Goal: Use online tool/utility: Utilize a website feature to perform a specific function

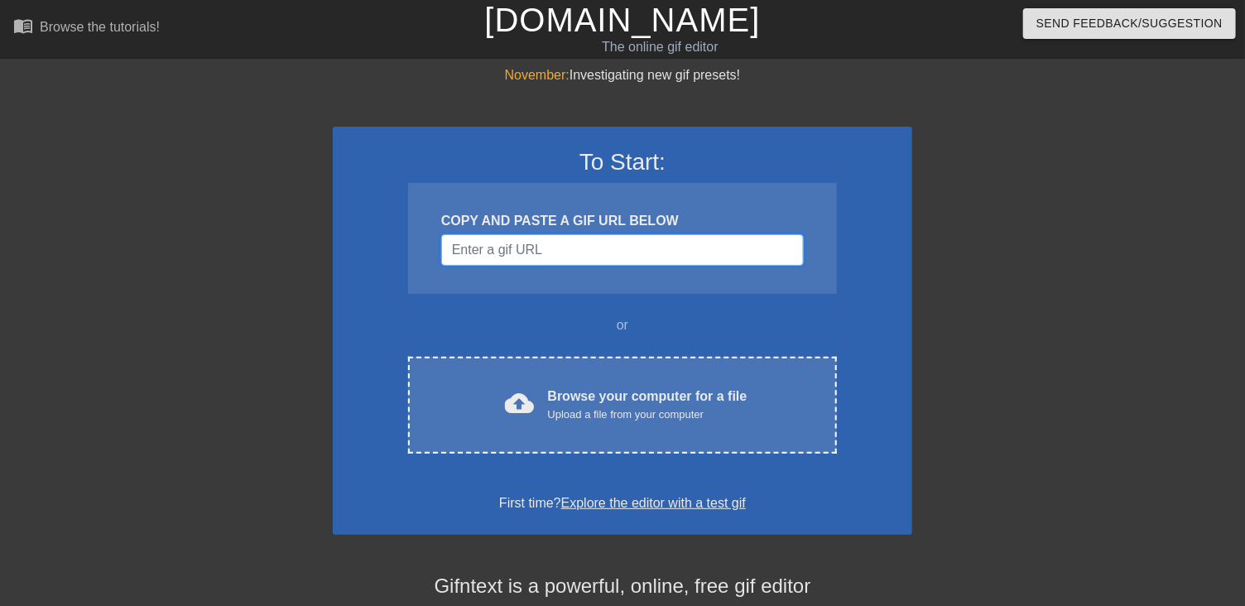
click at [539, 251] on input "Username" at bounding box center [622, 249] width 363 height 31
paste input "https://www.google.com/url?sa=i&url=https%3A%2F%2Fmedium.com%2F%40thealiciathom…"
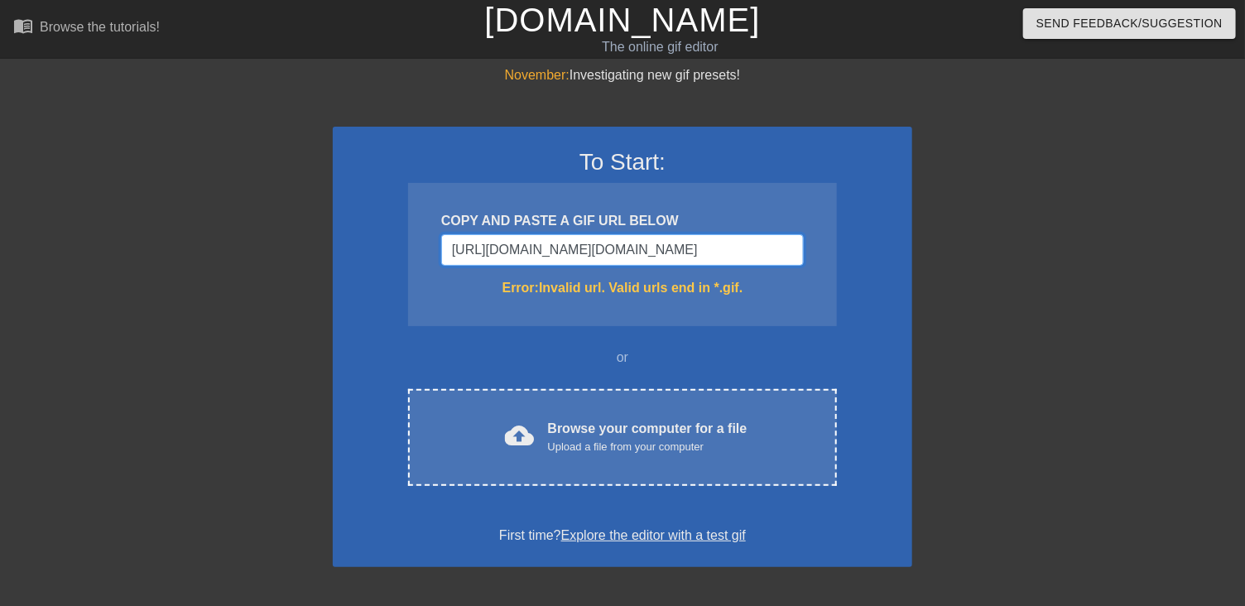
scroll to position [0, 1581]
type input "https://www.google.com/url?sa=i&url=https%3A%2F%2Fmedium.com%2F%40thealiciathom…"
click at [568, 240] on input "https://www.google.com/url?sa=i&url=https%3A%2F%2Fmedium.com%2F%40thealiciathom…" at bounding box center [622, 249] width 363 height 31
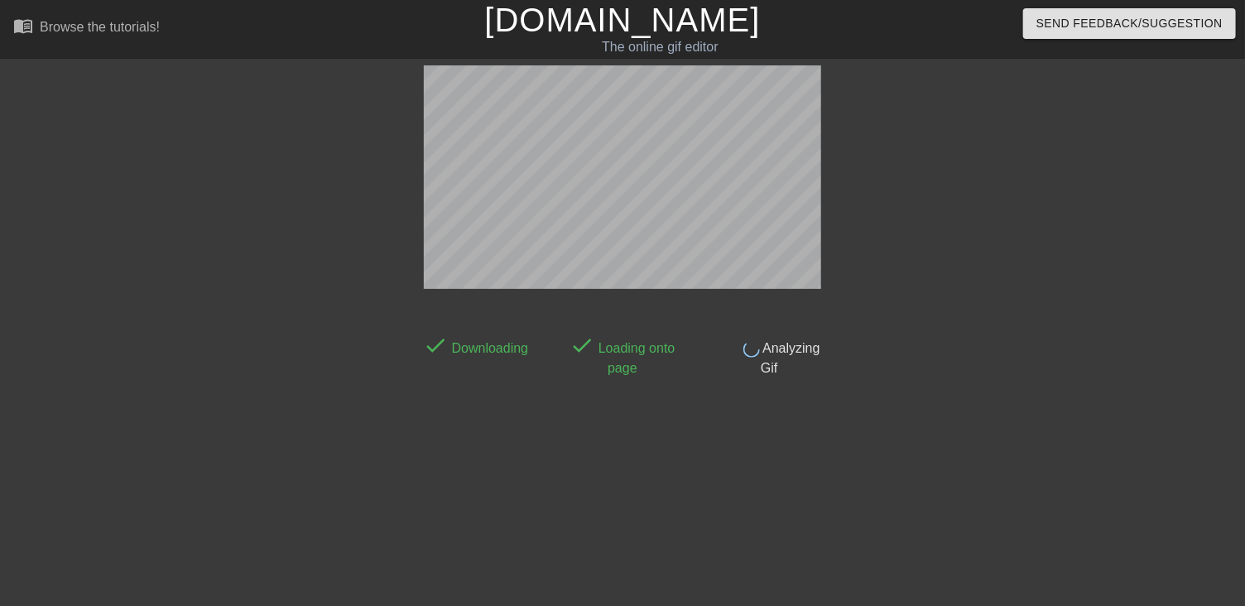
scroll to position [40, 0]
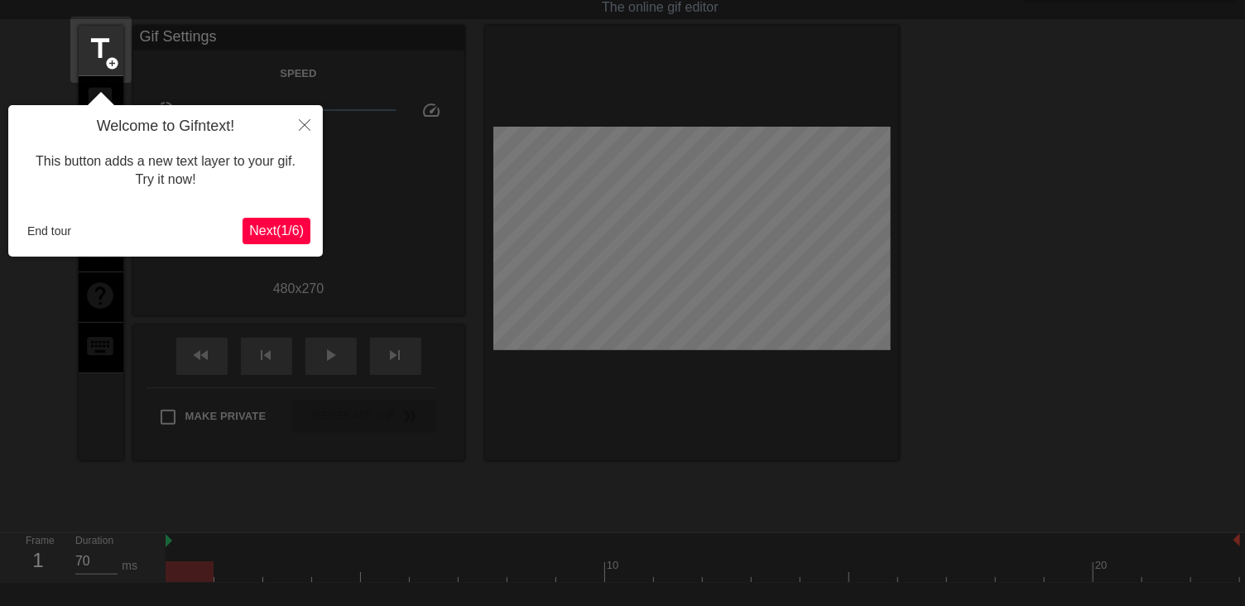
click at [277, 233] on span "Next ( 1 / 6 )" at bounding box center [276, 231] width 55 height 14
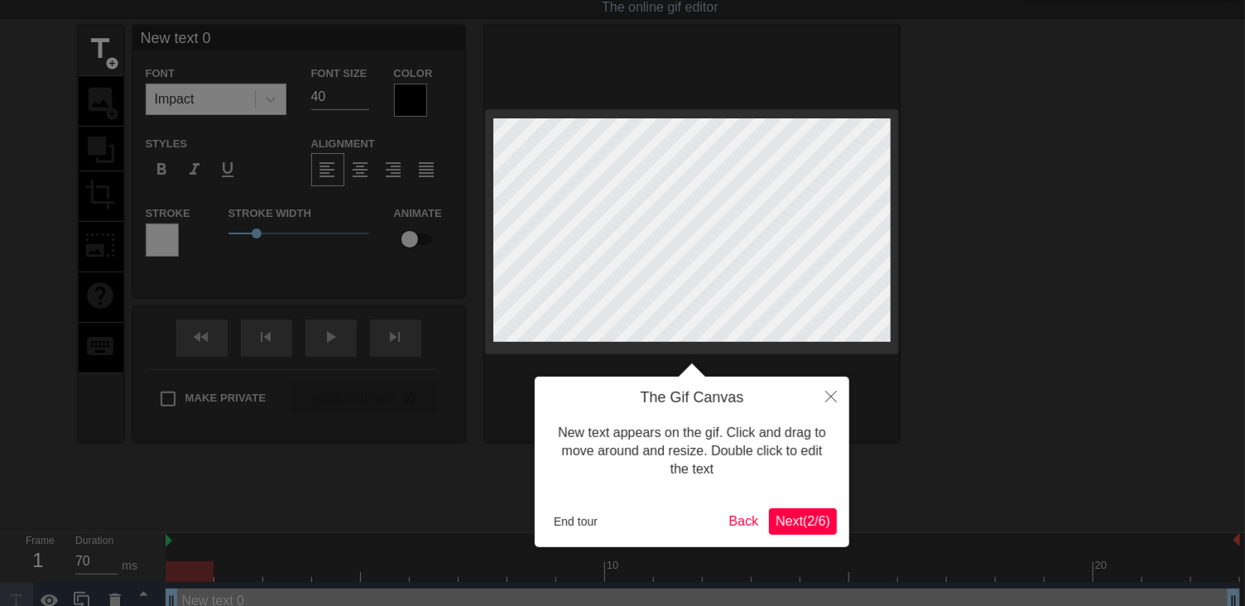
scroll to position [0, 0]
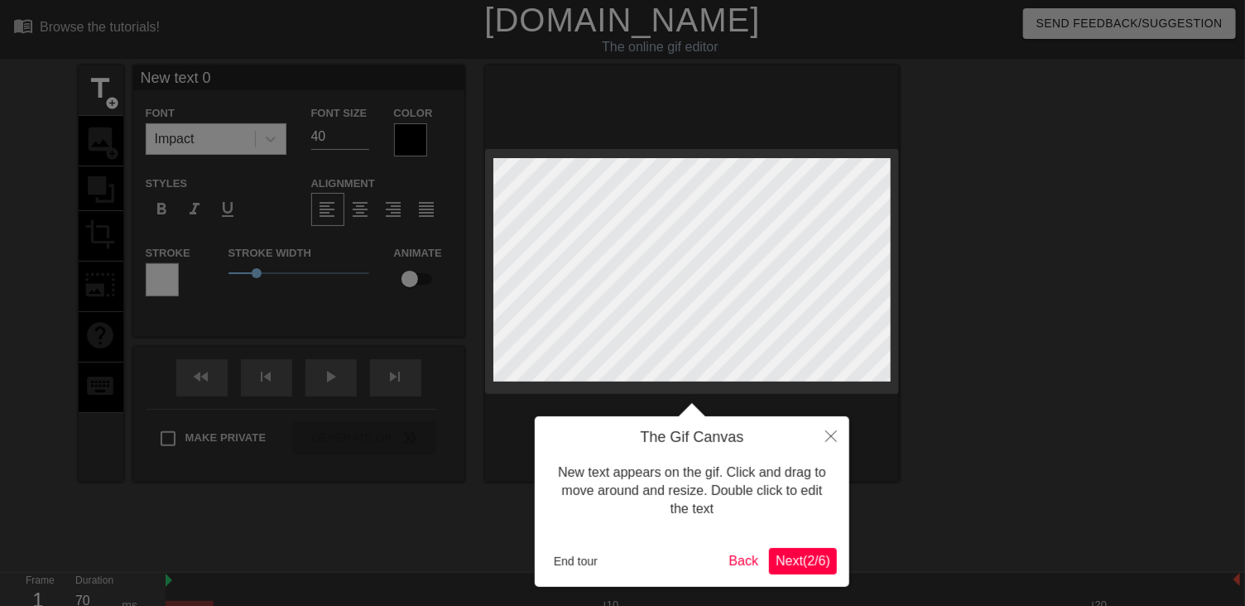
click at [792, 566] on span "Next ( 2 / 6 )" at bounding box center [803, 561] width 55 height 14
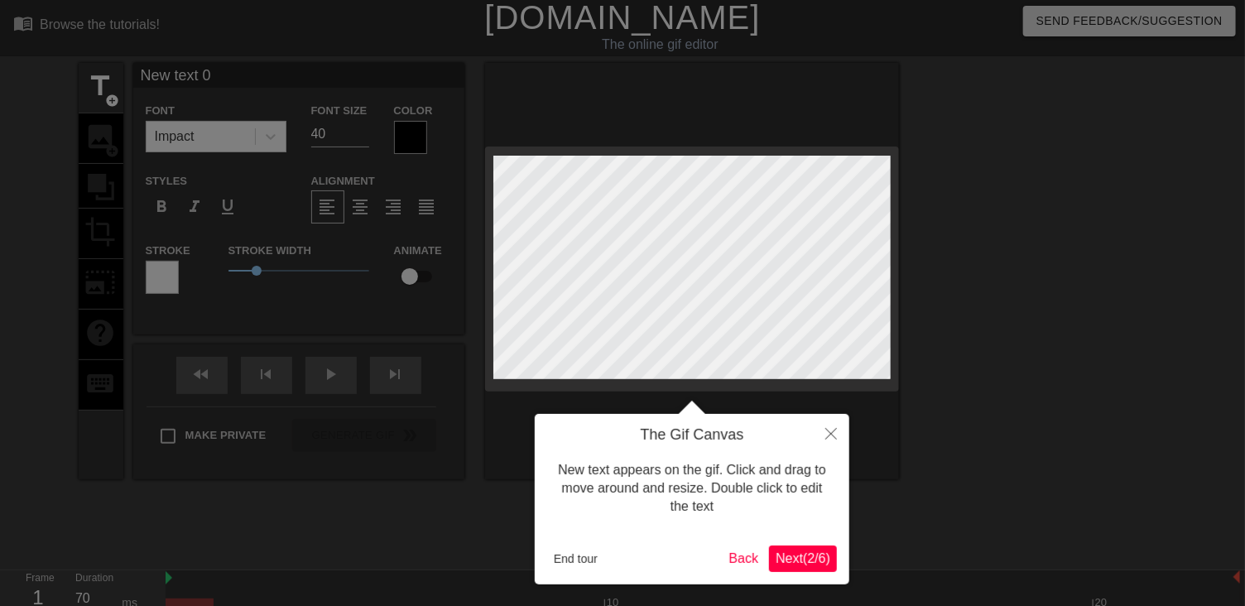
scroll to position [40, 0]
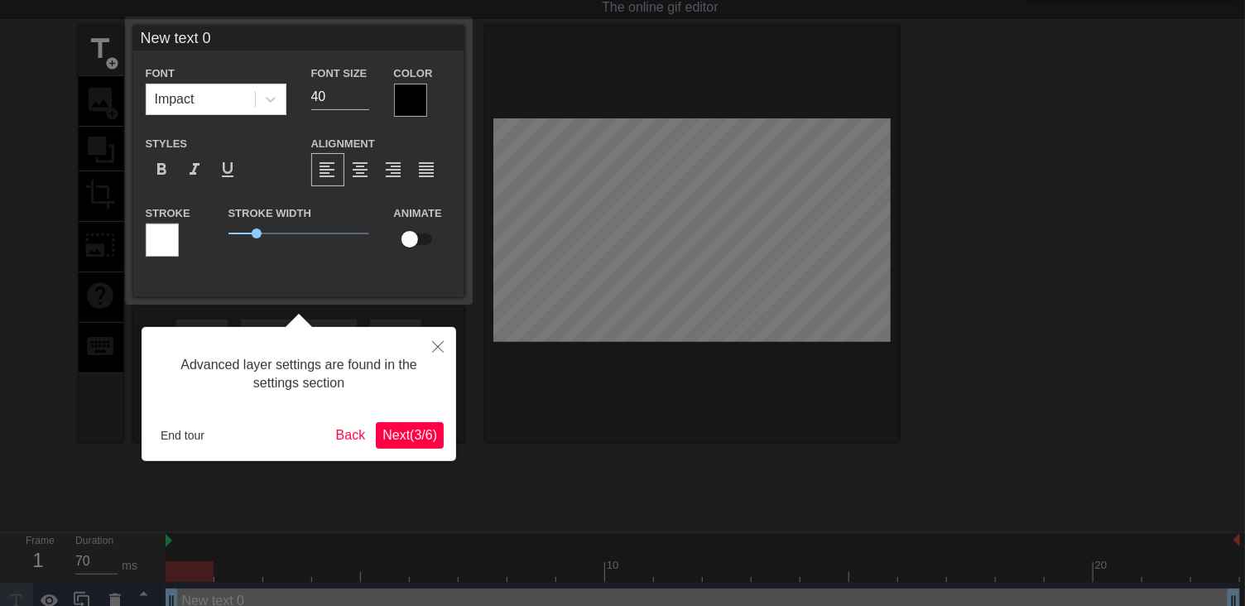
click at [414, 435] on span "Next ( 3 / 6 )" at bounding box center [409, 435] width 55 height 14
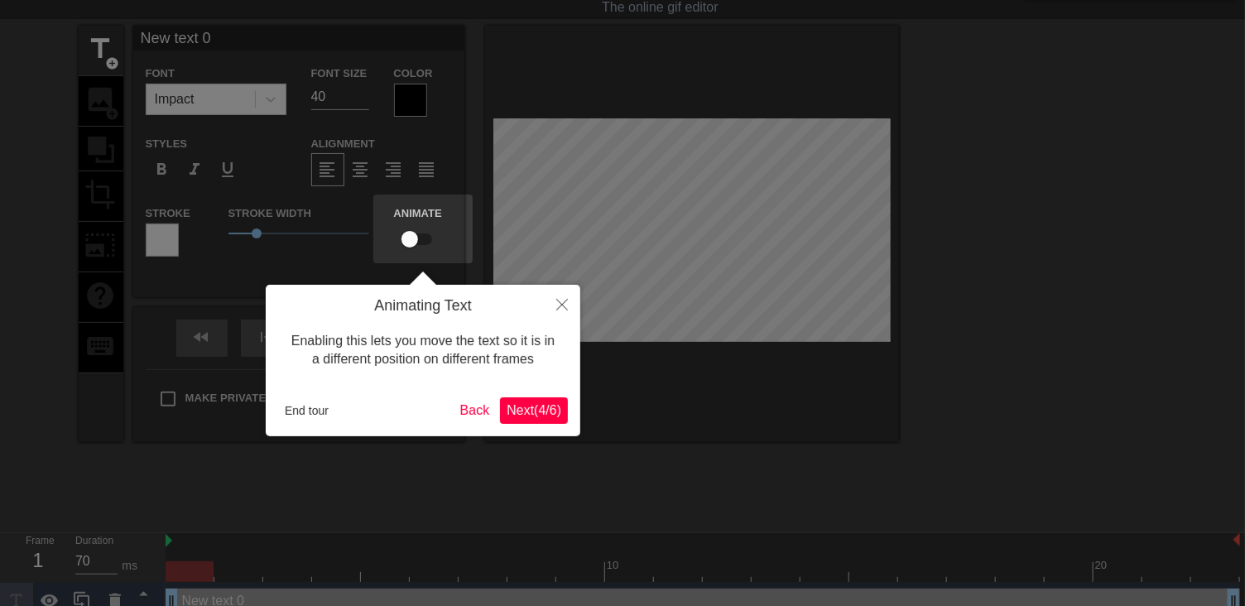
scroll to position [0, 0]
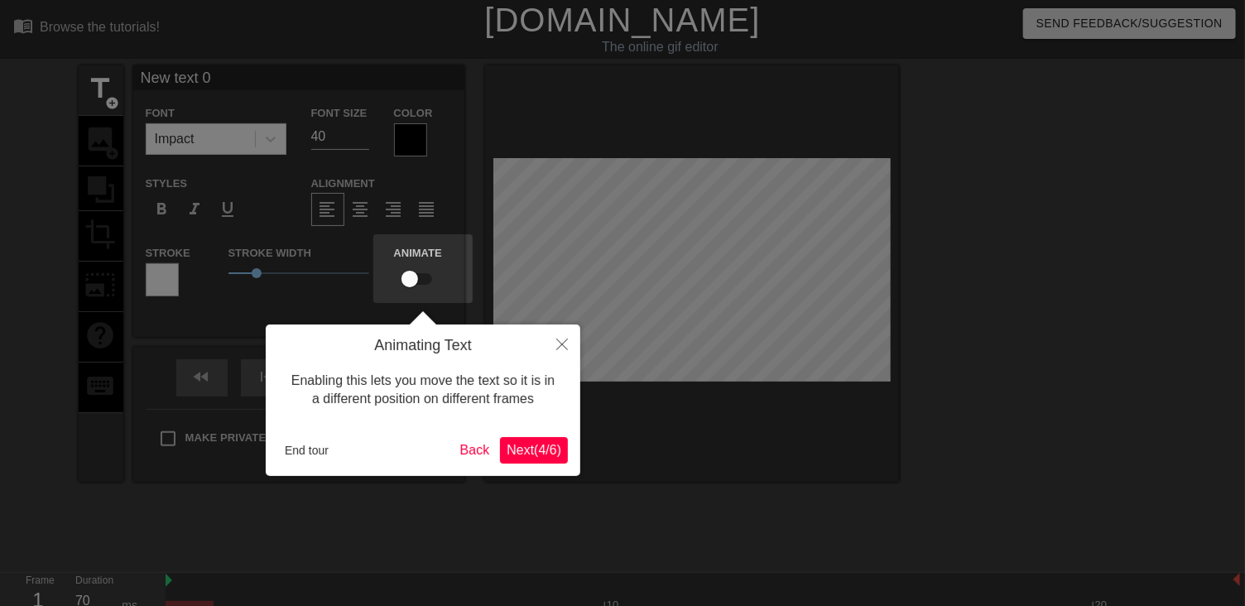
click at [507, 450] on span "Next ( 4 / 6 )" at bounding box center [534, 450] width 55 height 14
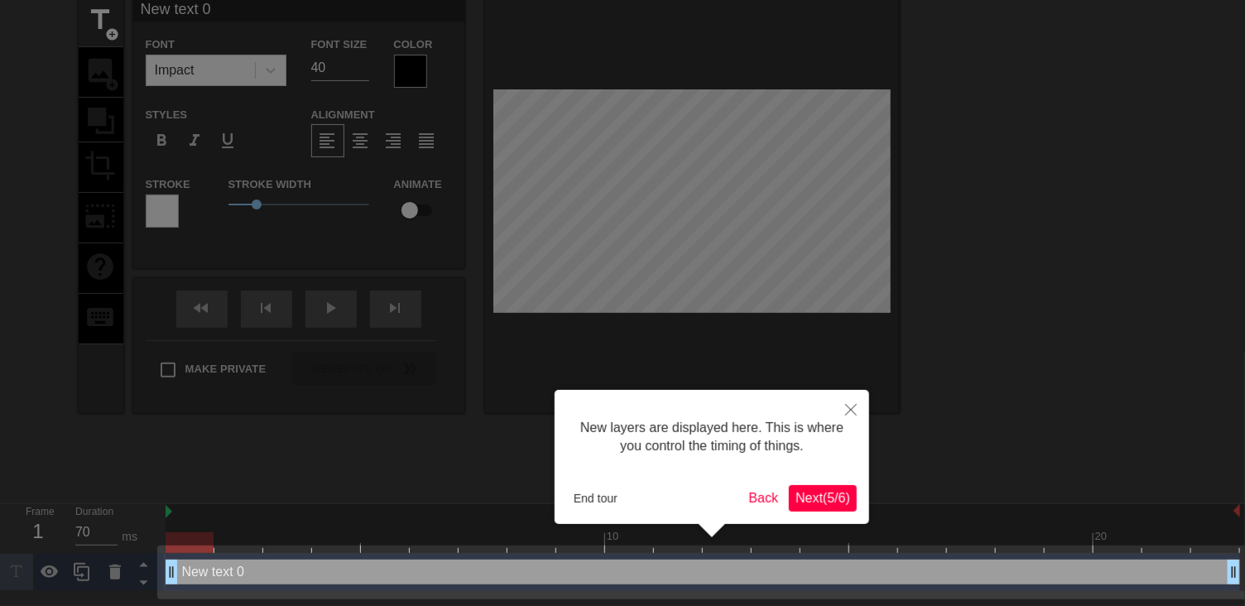
click at [813, 500] on span "Next ( 5 / 6 )" at bounding box center [823, 498] width 55 height 14
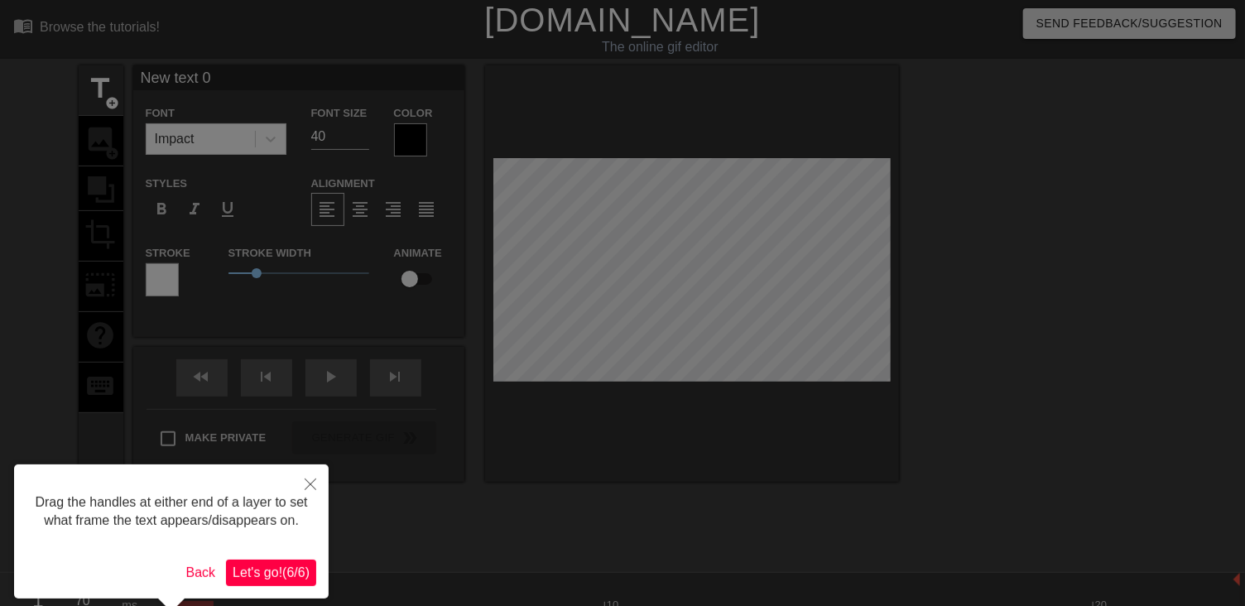
click at [284, 568] on span "Let's go! ( 6 / 6 )" at bounding box center [271, 572] width 77 height 14
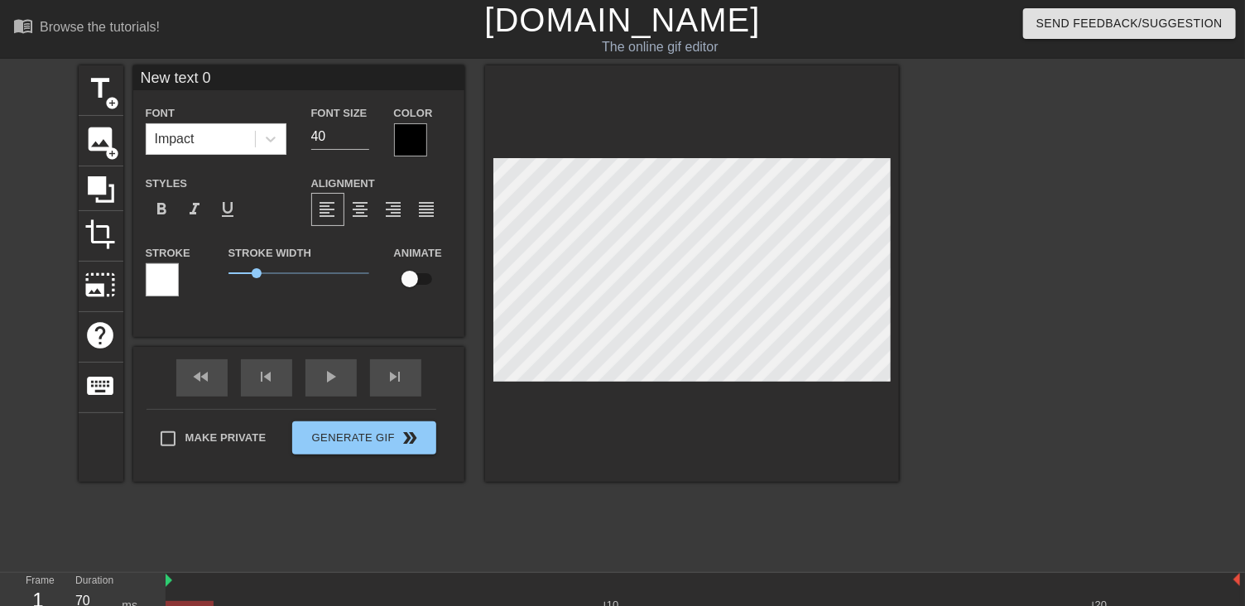
scroll to position [2, 2]
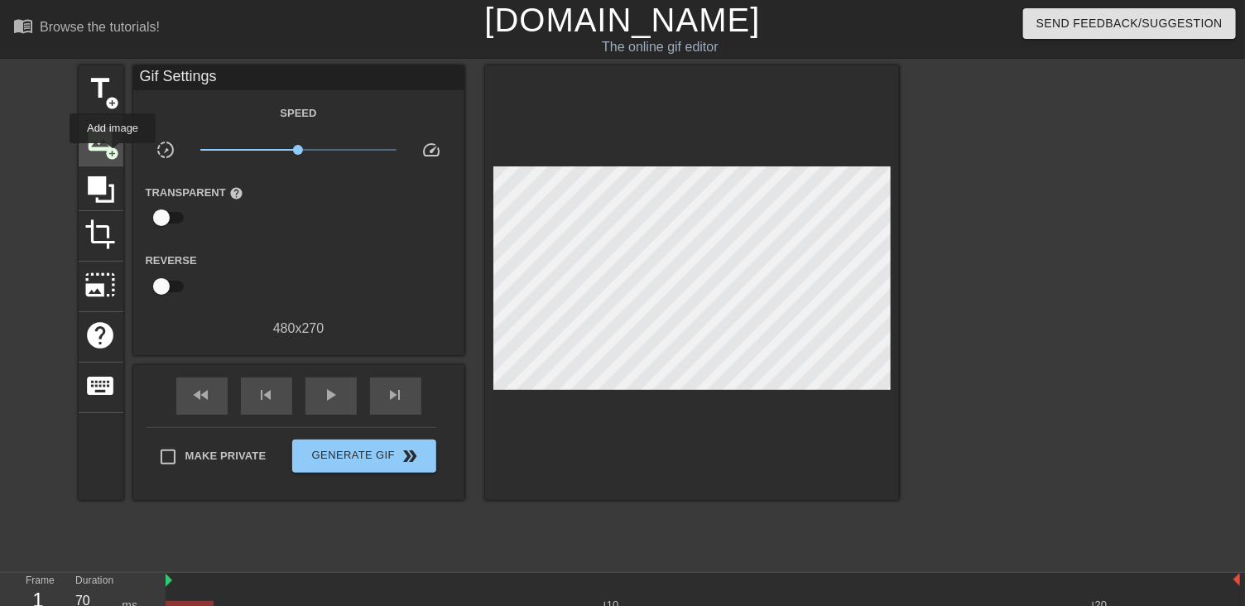
click at [113, 155] on span "add_circle" at bounding box center [113, 154] width 14 height 14
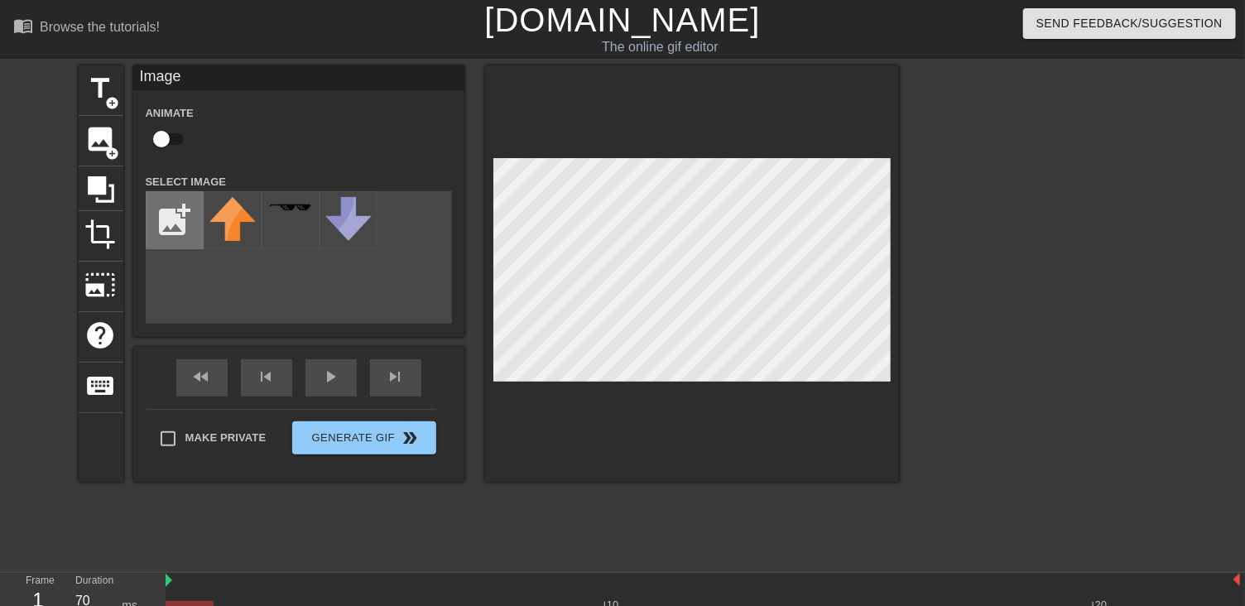
click at [166, 217] on input "file" at bounding box center [175, 220] width 56 height 56
type input "C:\fakepath\myst.png"
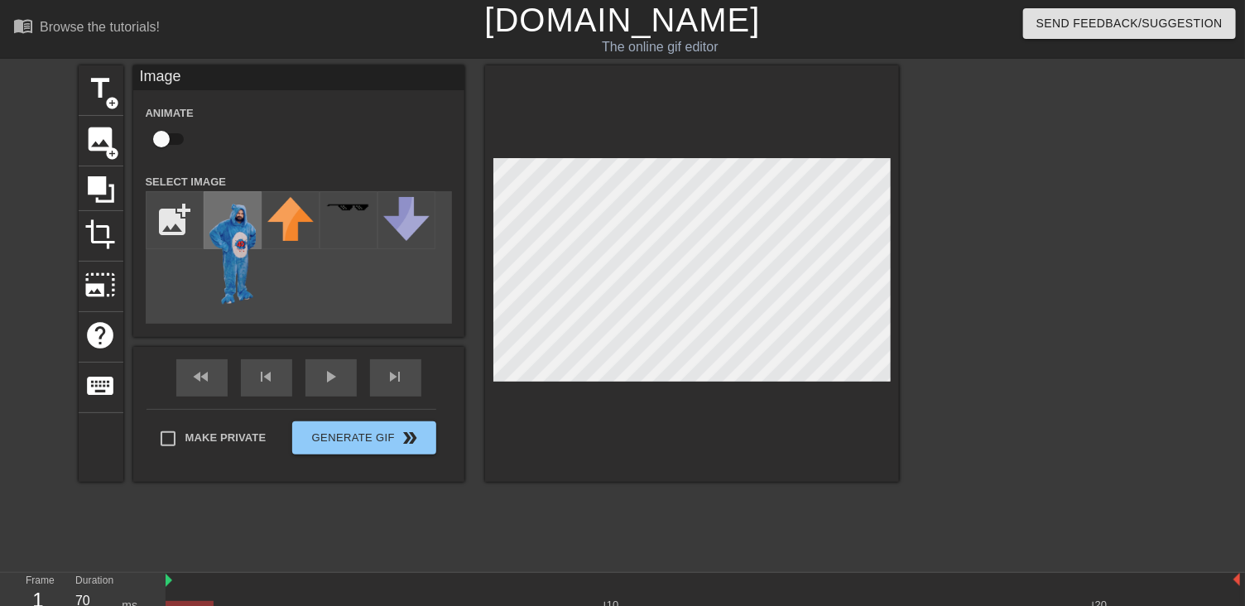
click at [238, 261] on img at bounding box center [232, 251] width 46 height 109
click at [714, 422] on div at bounding box center [692, 273] width 414 height 416
click at [892, 180] on div at bounding box center [692, 273] width 414 height 416
click at [1121, 378] on div at bounding box center [1043, 313] width 248 height 497
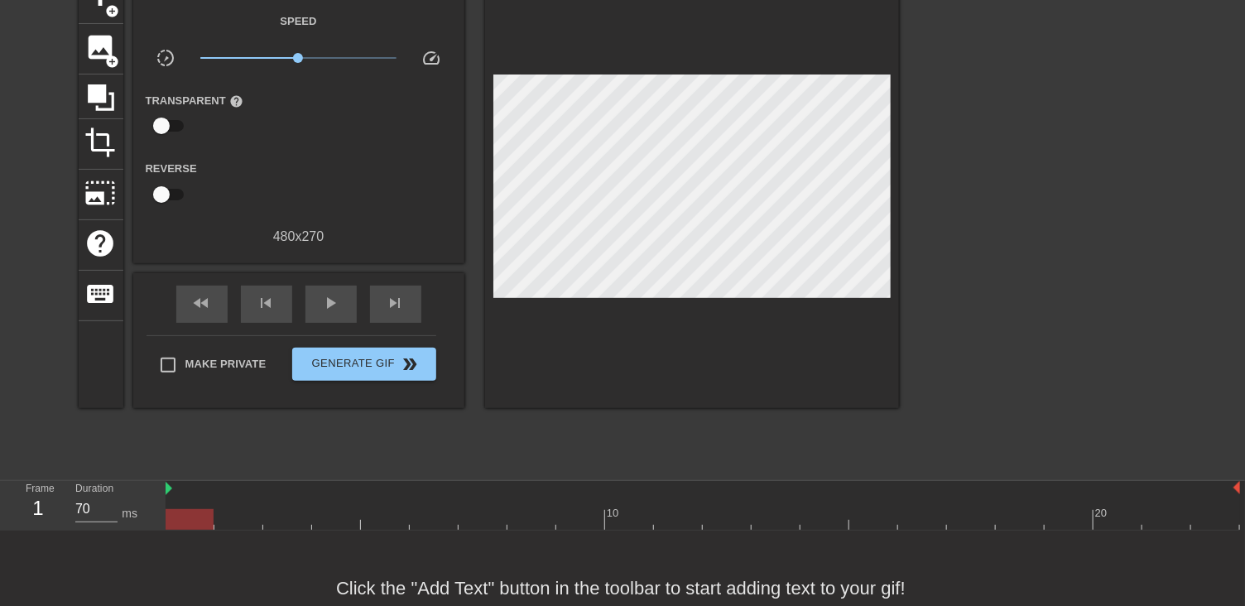
scroll to position [131, 0]
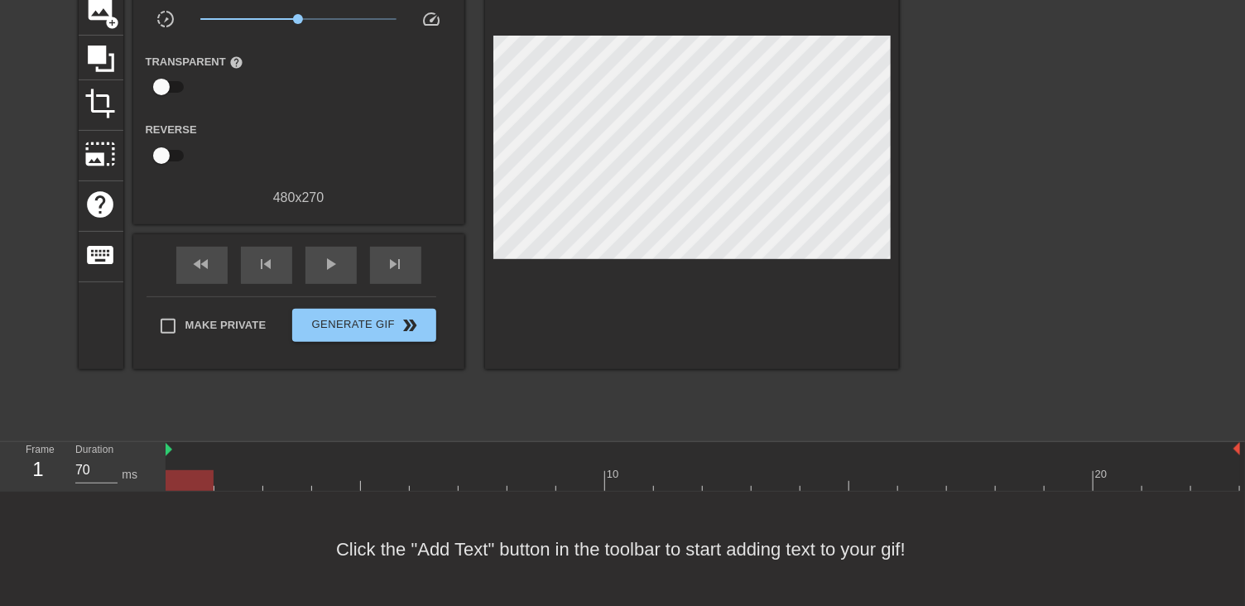
click at [193, 478] on div at bounding box center [190, 480] width 48 height 21
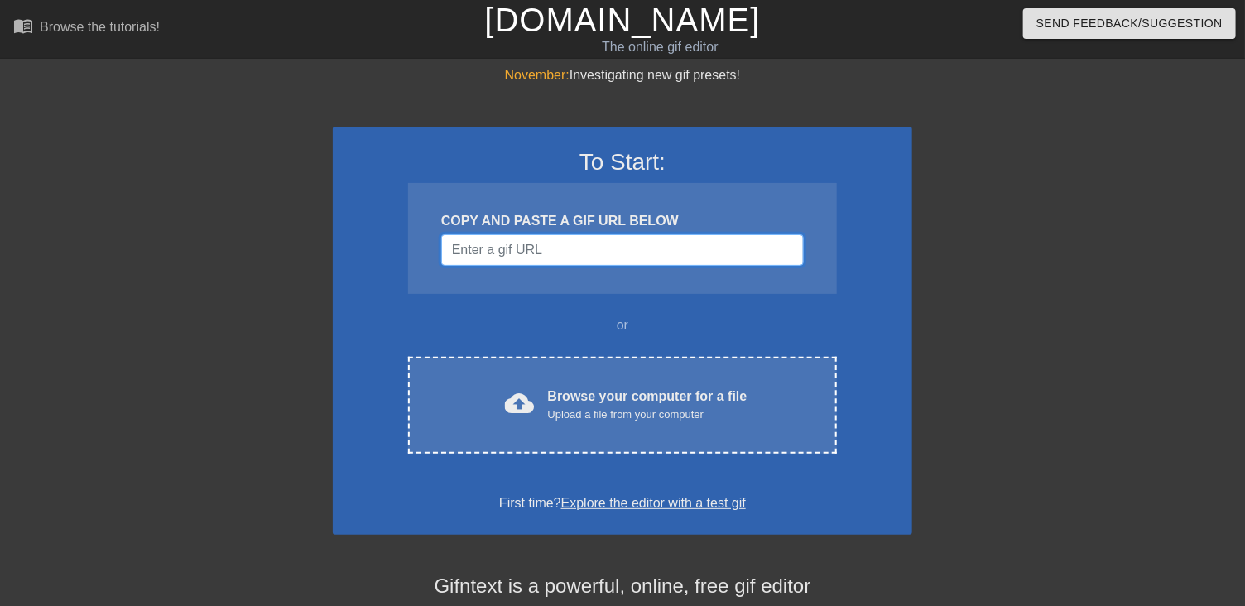
click at [493, 247] on input "Username" at bounding box center [622, 249] width 363 height 31
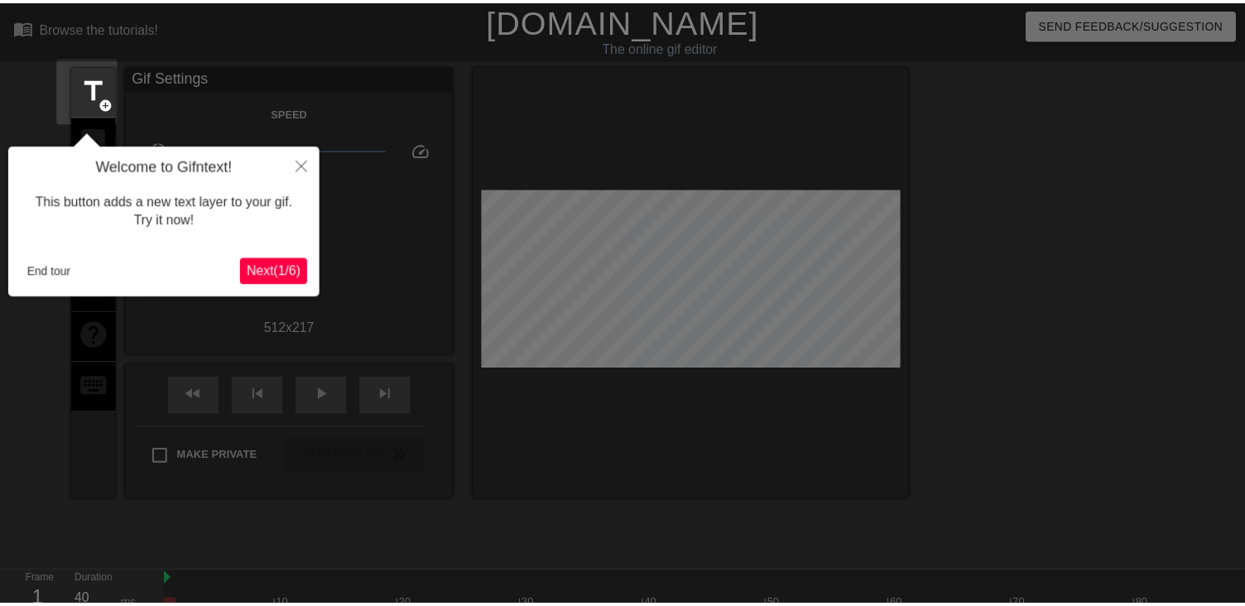
scroll to position [40, 0]
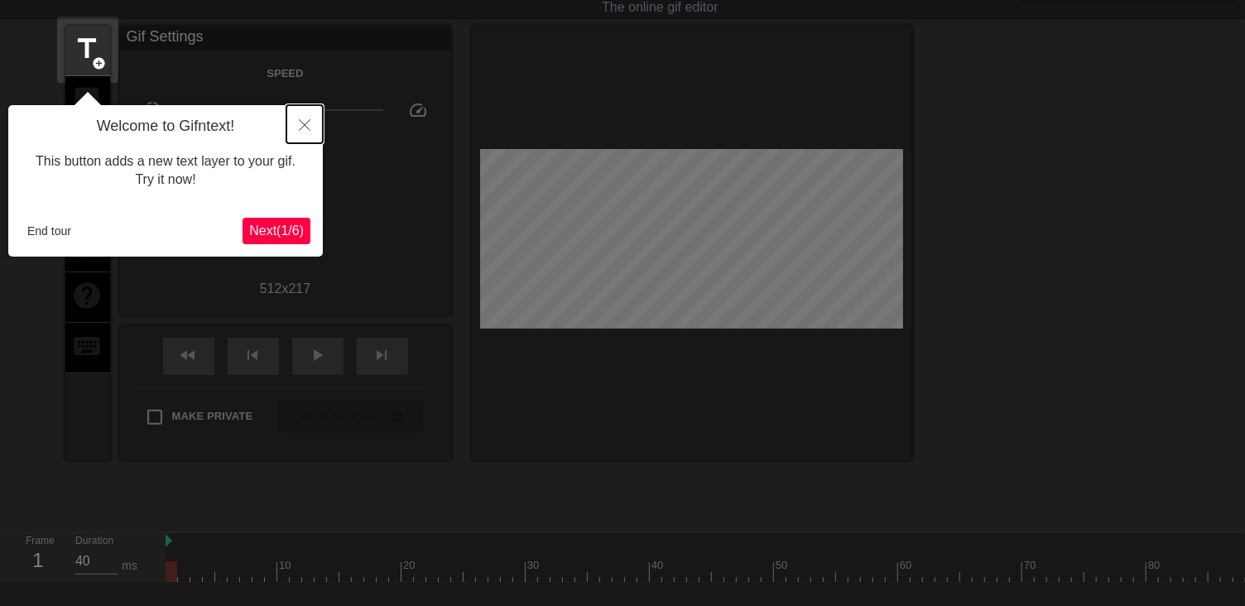
click at [298, 116] on button "Close" at bounding box center [304, 124] width 36 height 38
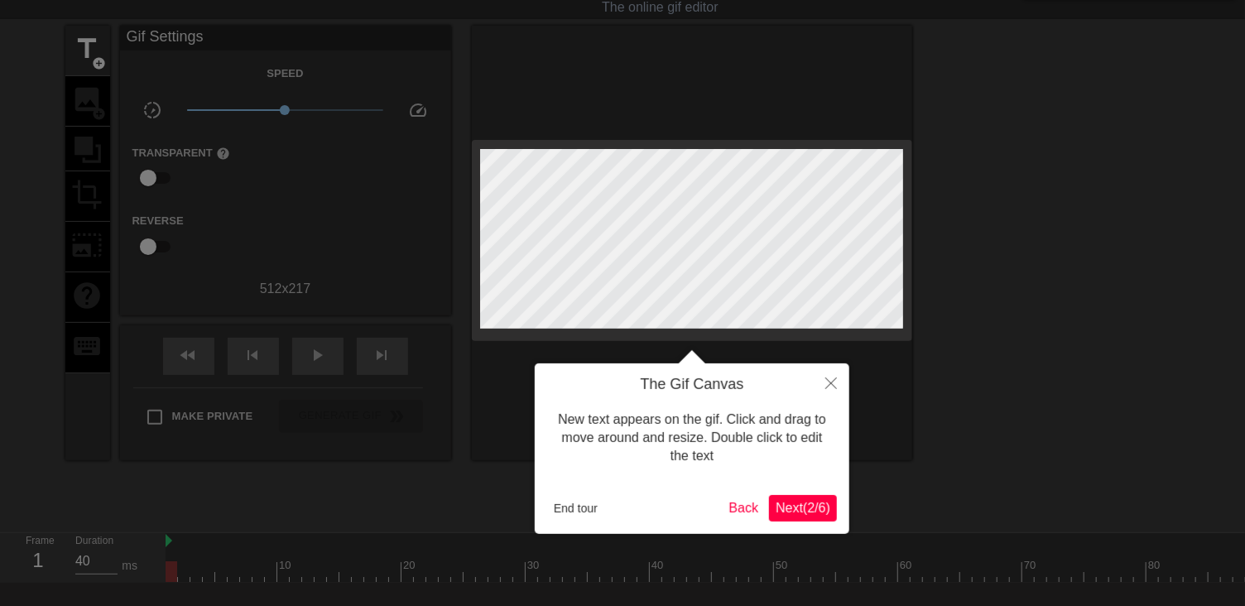
scroll to position [0, 0]
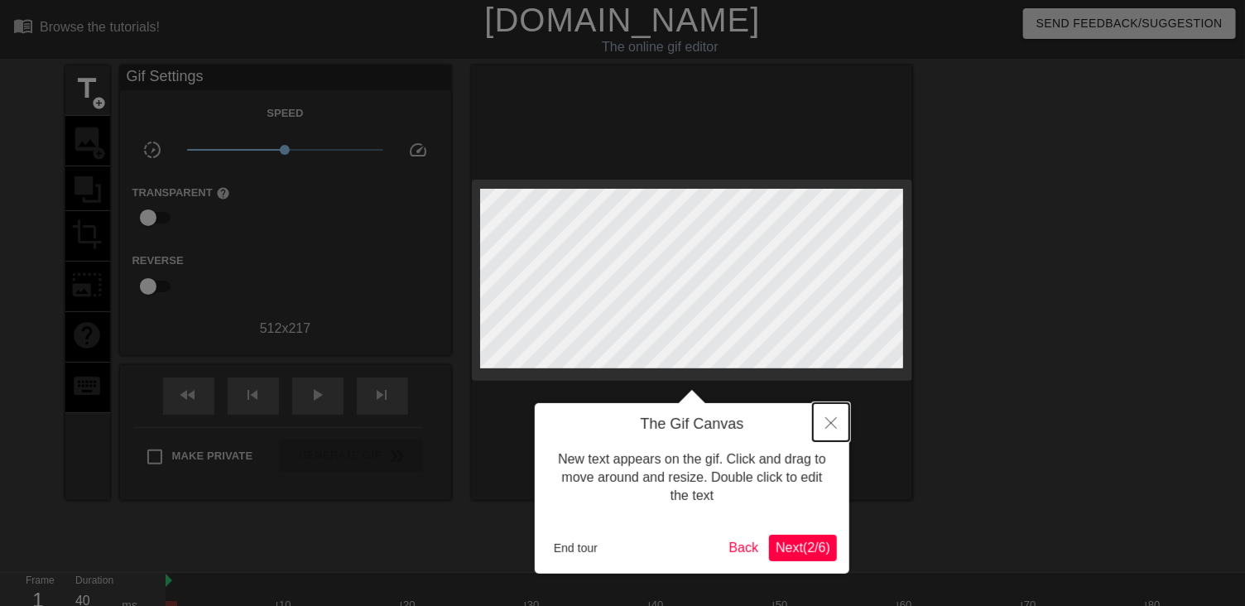
click at [823, 425] on button "Close" at bounding box center [831, 422] width 36 height 38
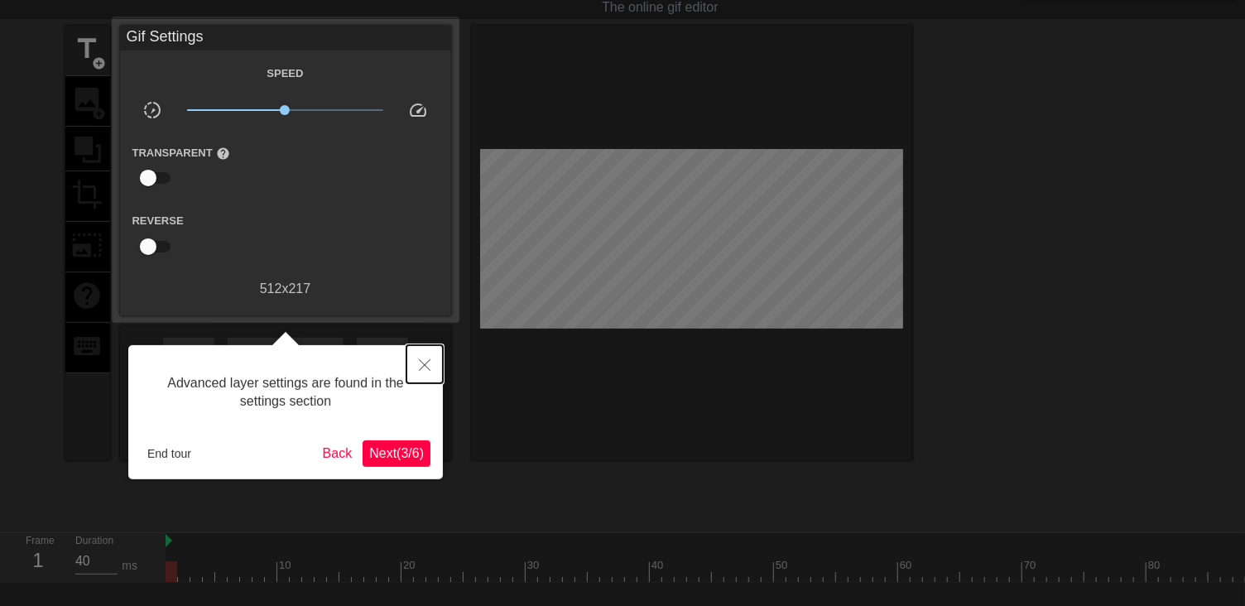
click at [429, 360] on icon "Close" at bounding box center [425, 365] width 12 height 12
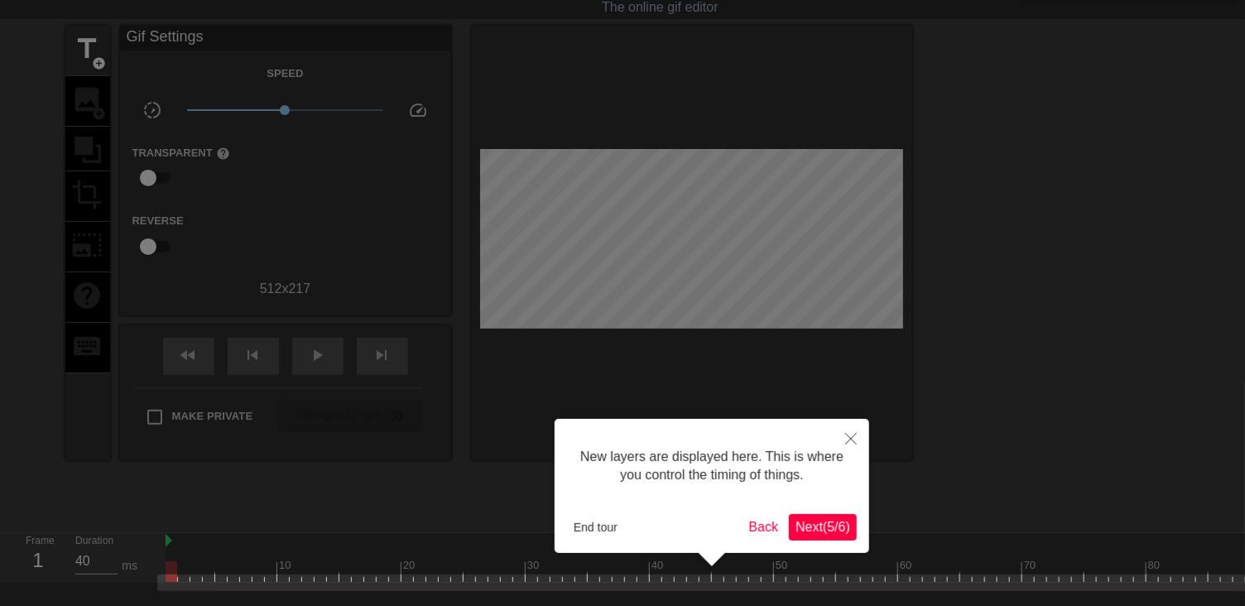
scroll to position [131, 0]
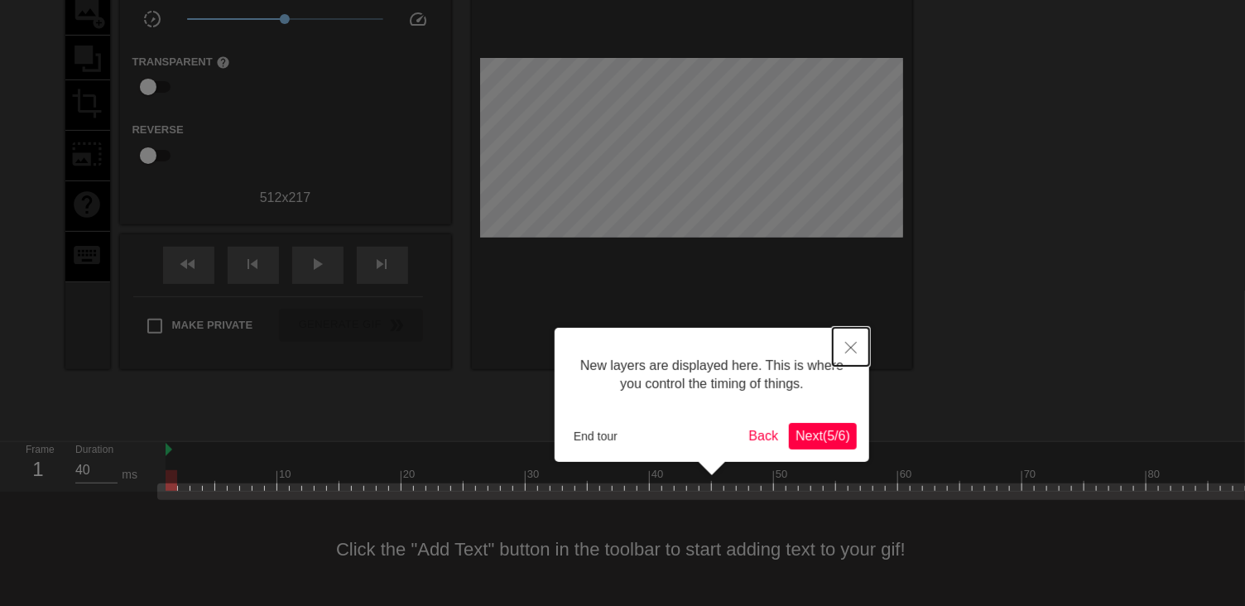
click at [851, 344] on icon "Close" at bounding box center [851, 348] width 12 height 12
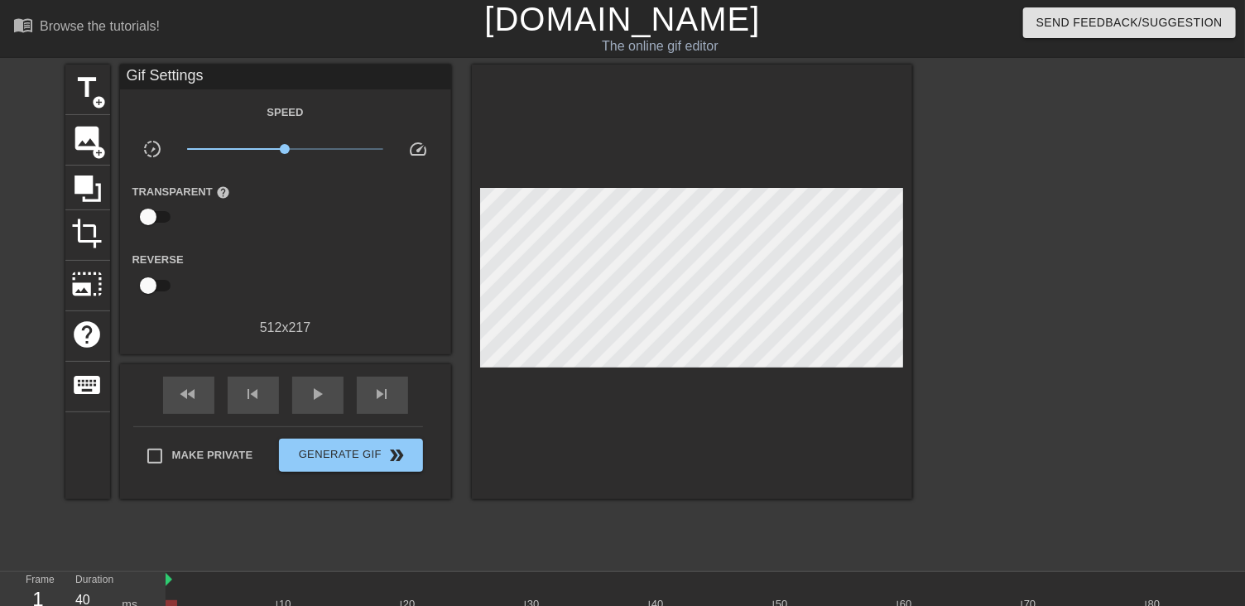
scroll to position [0, 0]
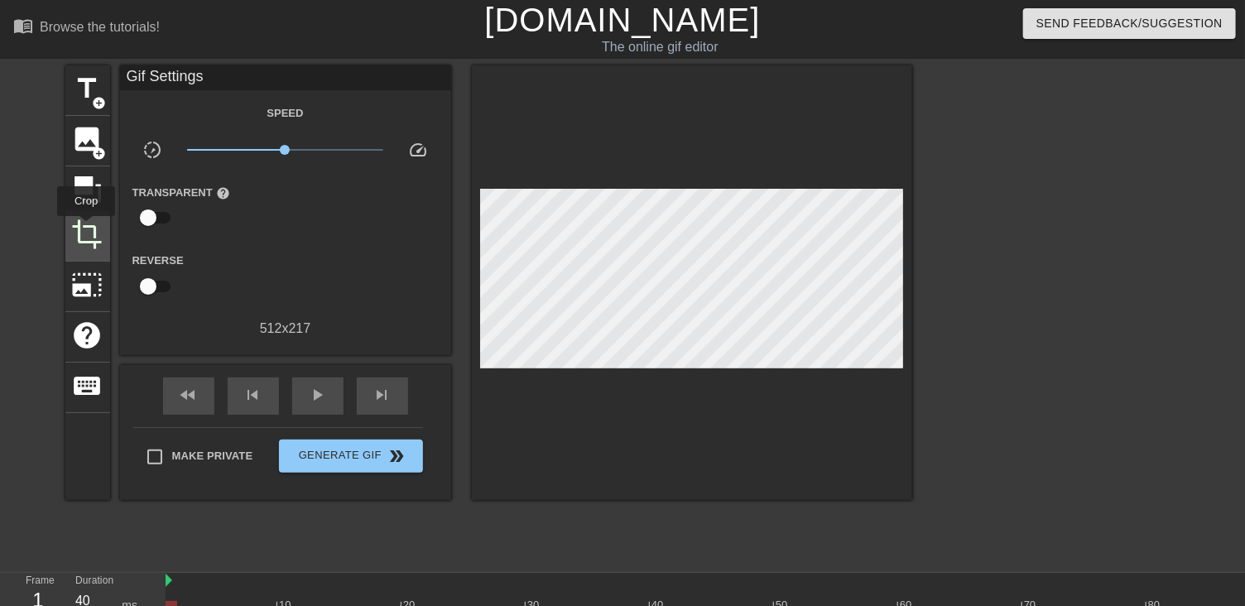
click at [86, 228] on span "crop" at bounding box center [87, 234] width 31 height 31
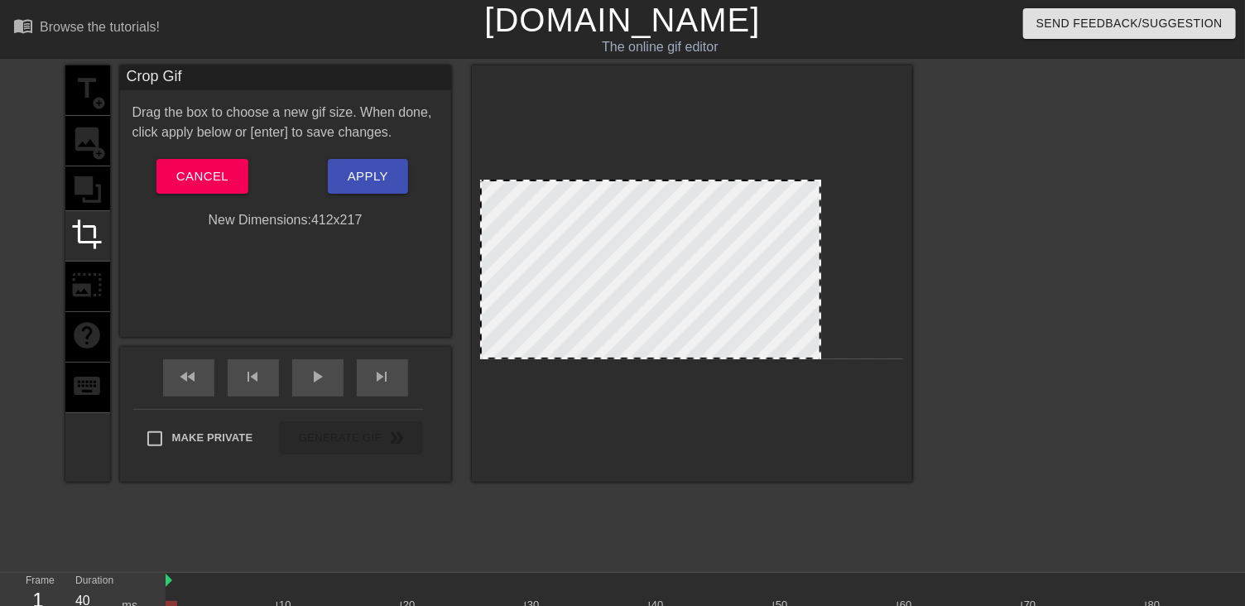
drag, startPoint x: 898, startPoint y: 298, endPoint x: 815, endPoint y: 306, distance: 83.2
click at [364, 177] on span "Apply" at bounding box center [368, 177] width 41 height 22
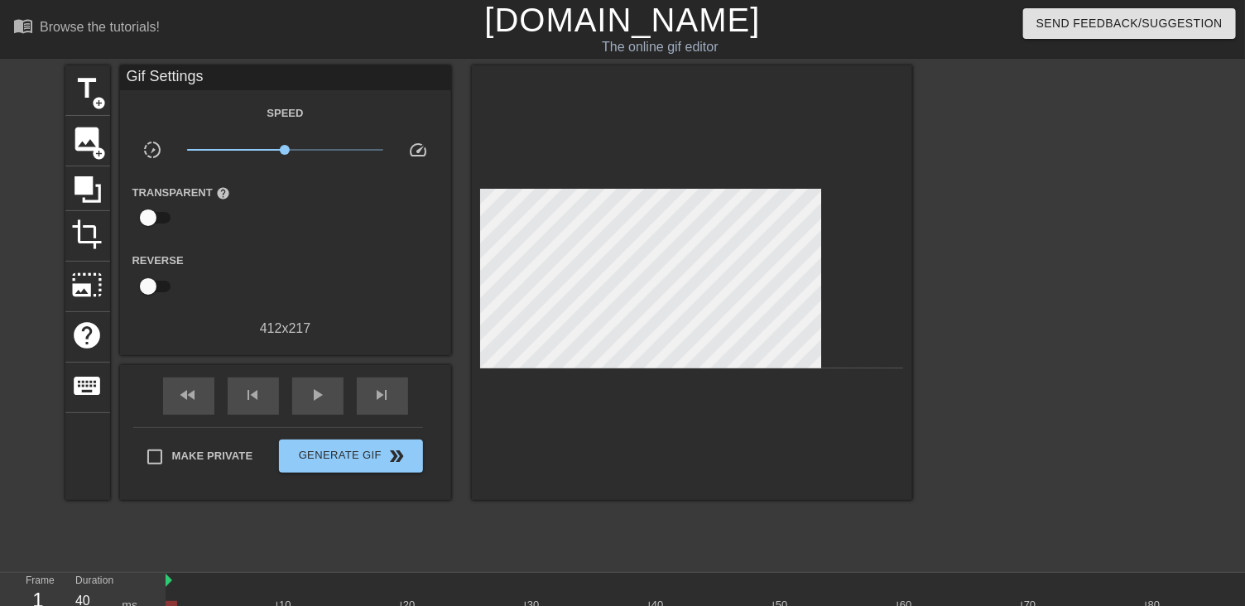
click at [1124, 407] on div at bounding box center [1056, 313] width 248 height 497
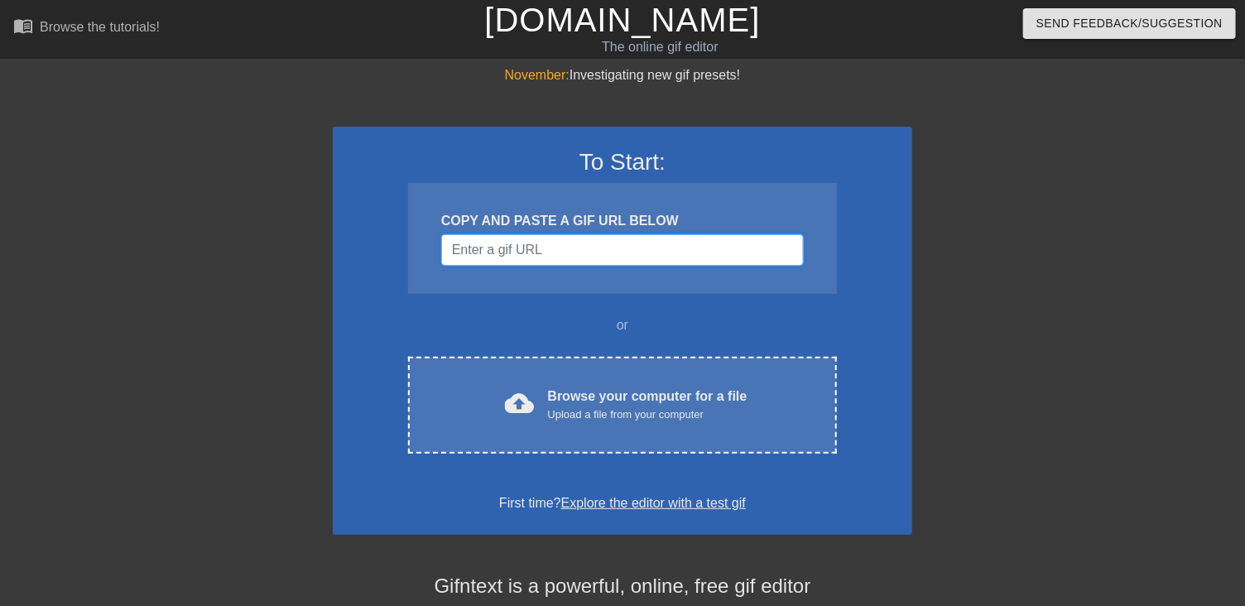
click at [591, 258] on input "Username" at bounding box center [622, 249] width 363 height 31
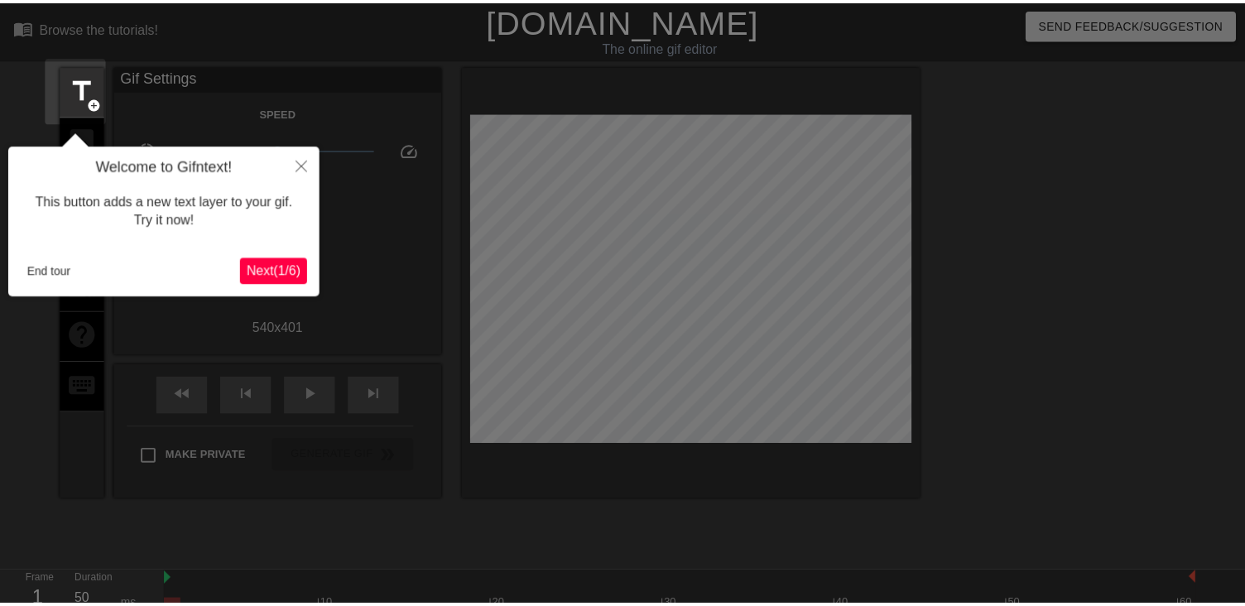
scroll to position [40, 0]
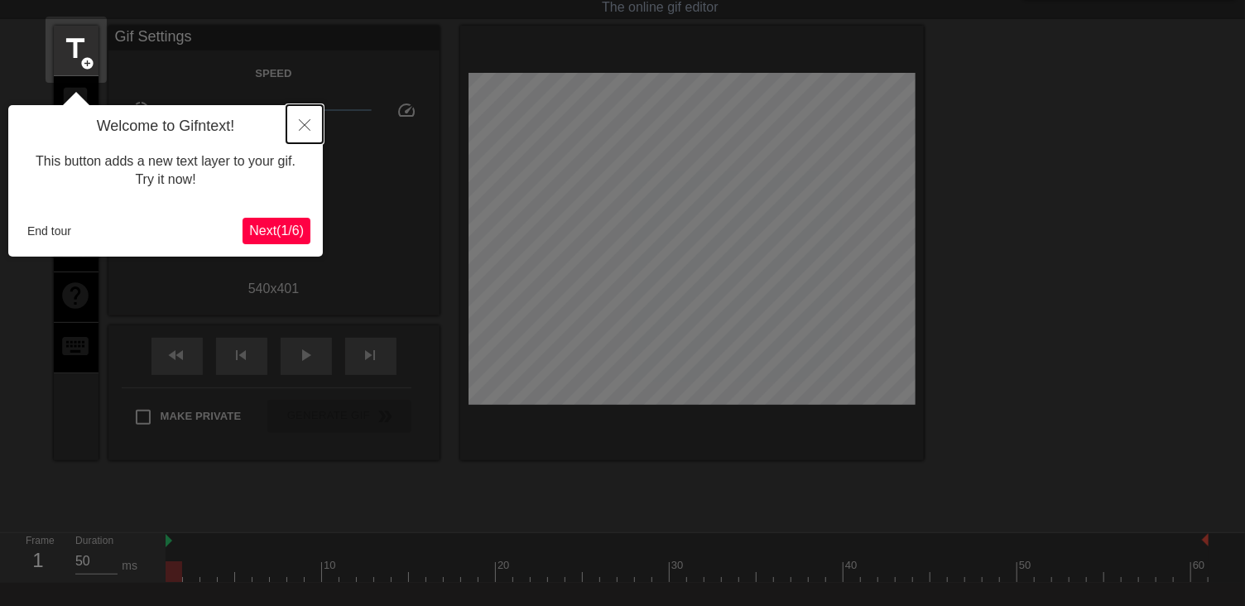
click at [299, 119] on icon "Close" at bounding box center [305, 125] width 12 height 12
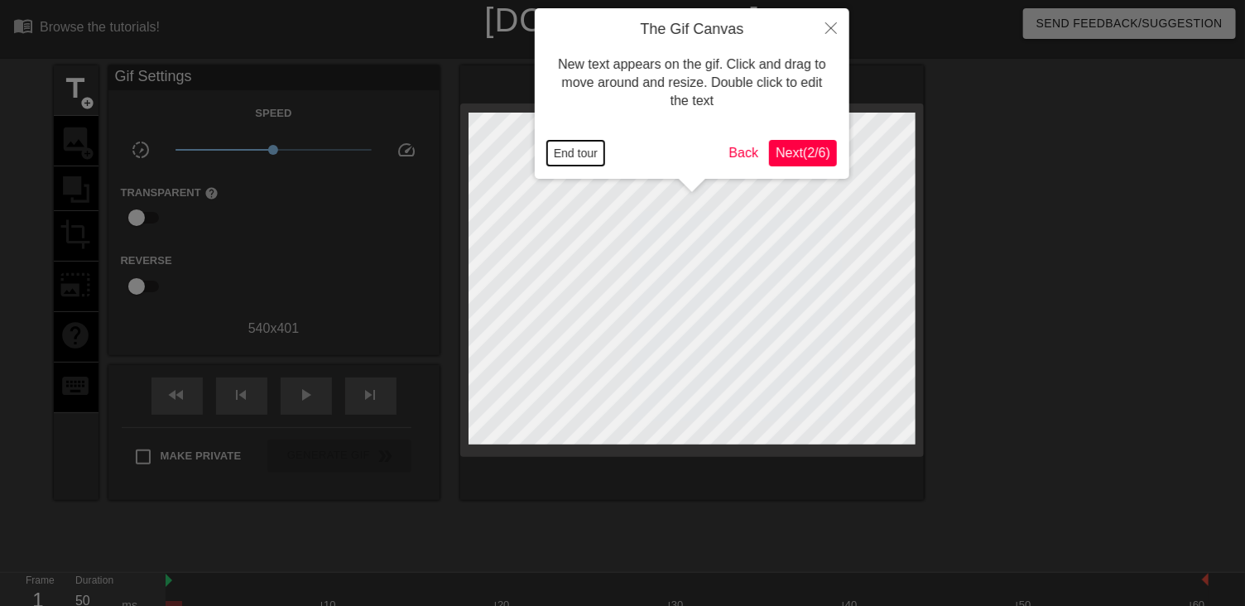
click at [573, 160] on button "End tour" at bounding box center [575, 153] width 57 height 25
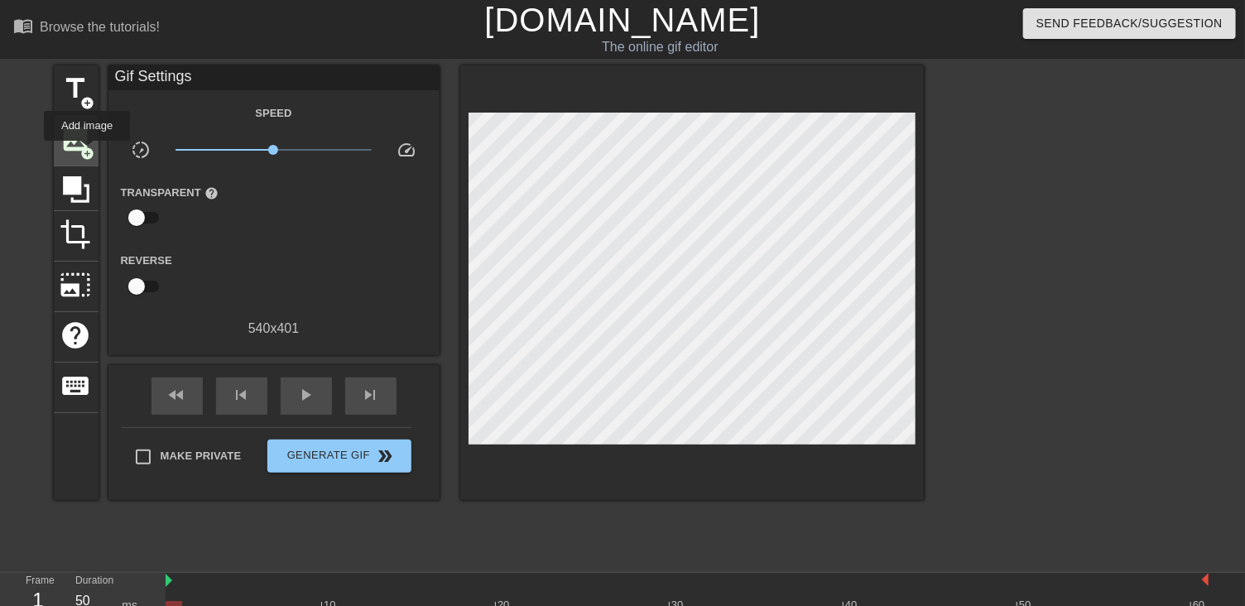
click at [87, 152] on span "add_circle" at bounding box center [88, 154] width 14 height 14
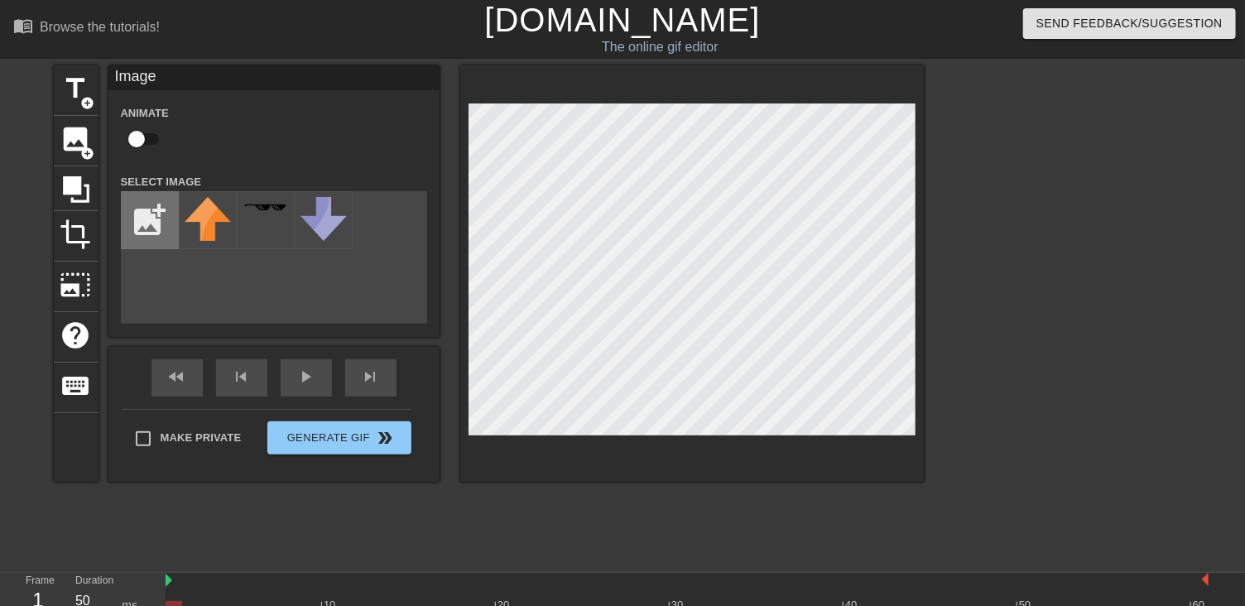
click at [163, 219] on input "file" at bounding box center [150, 220] width 56 height 56
type input "C:\fakepath\myst.png"
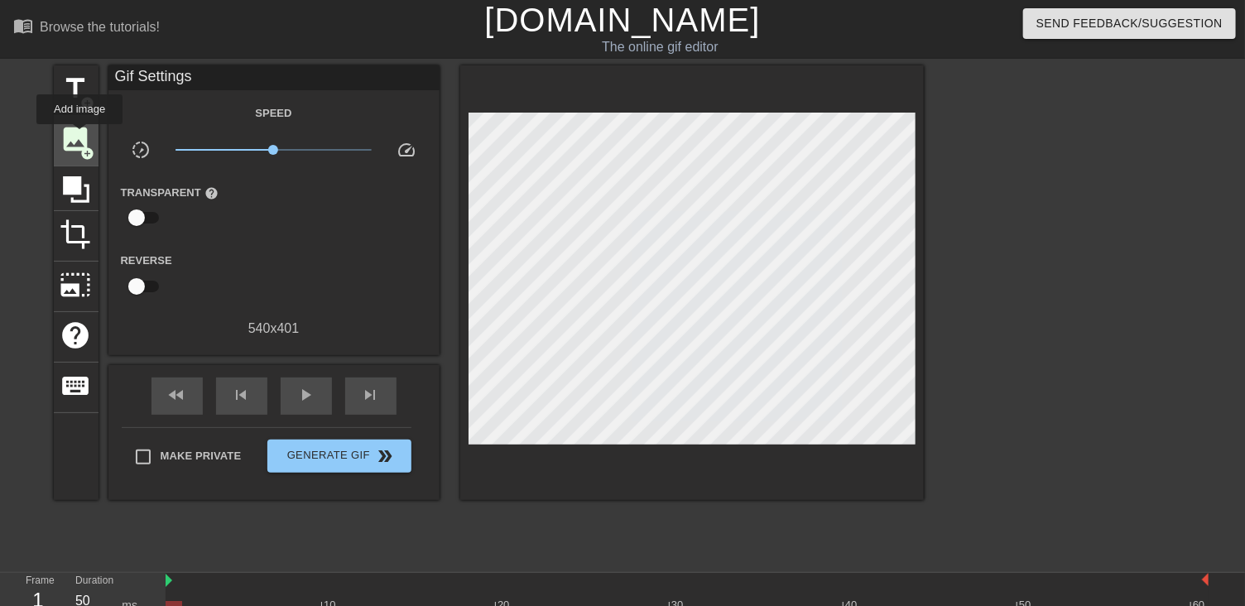
click at [79, 136] on span "image" at bounding box center [75, 138] width 31 height 31
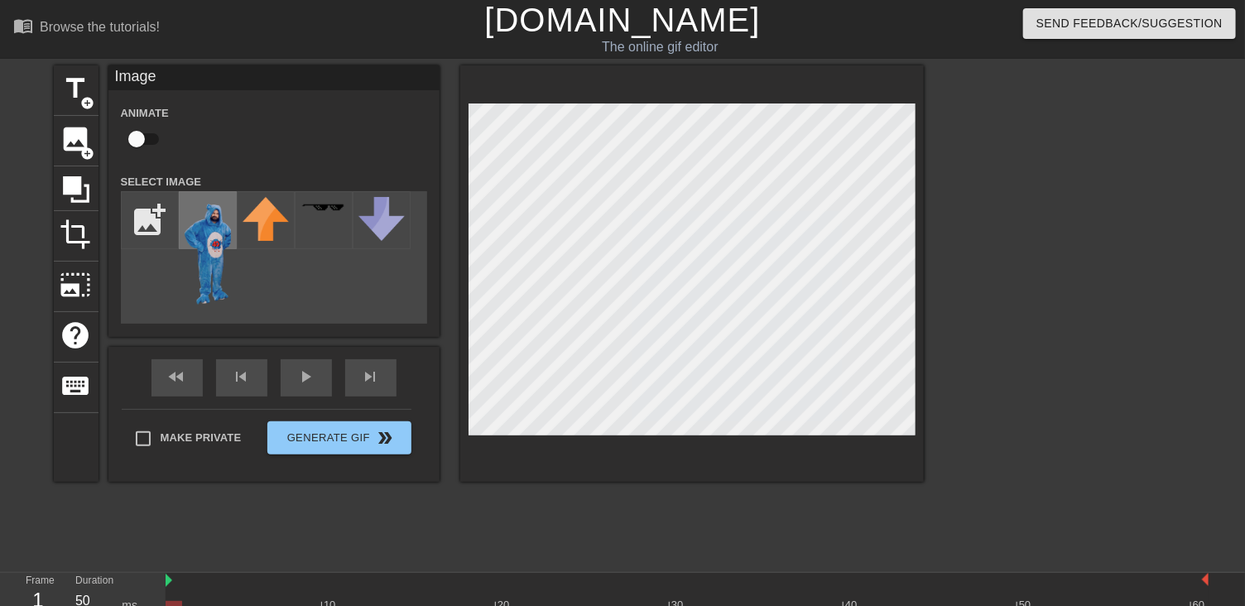
click at [211, 238] on img at bounding box center [208, 251] width 46 height 109
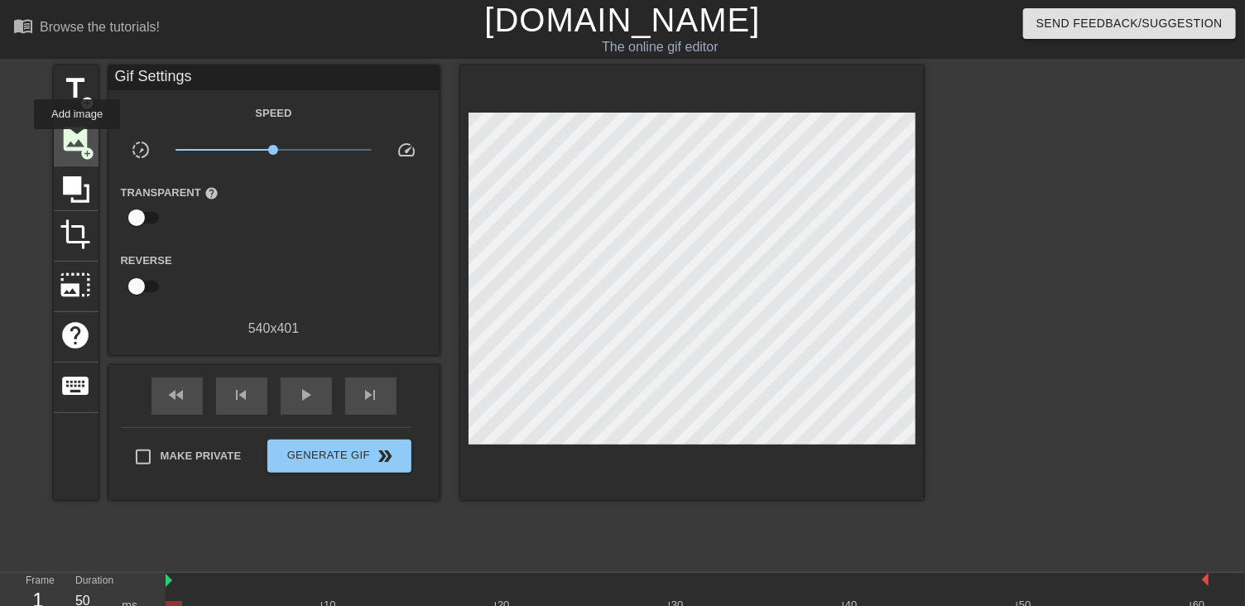
click at [77, 141] on span "image" at bounding box center [75, 138] width 31 height 31
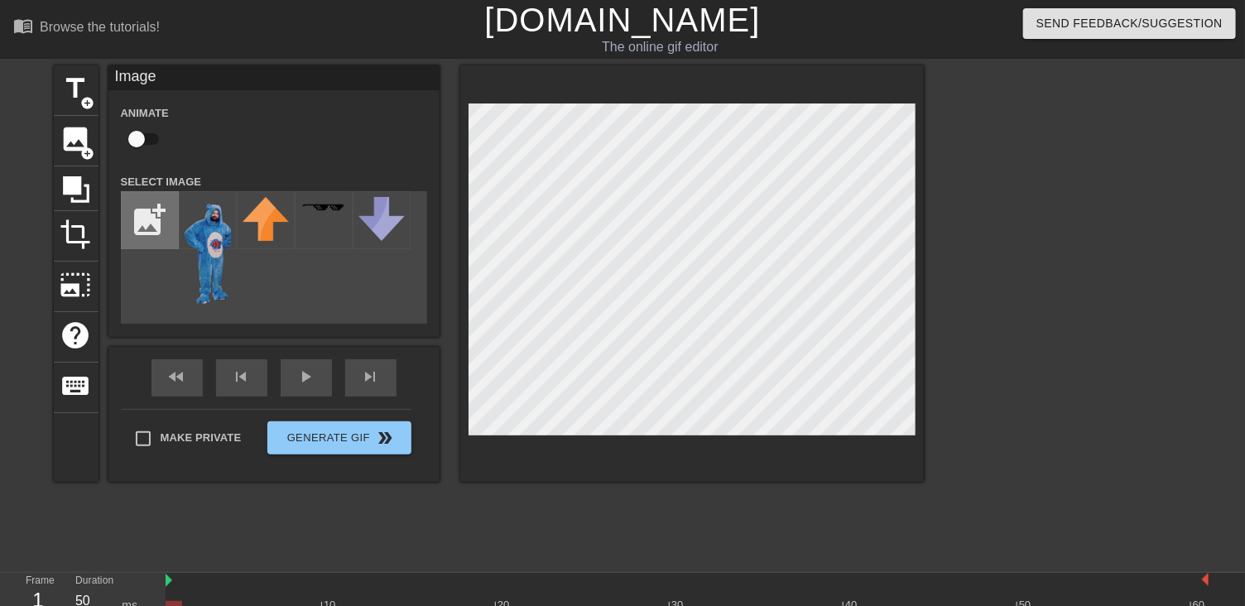
click at [161, 219] on input "file" at bounding box center [150, 220] width 56 height 56
type input "C:\fakepath\archive-Photoroom.png"
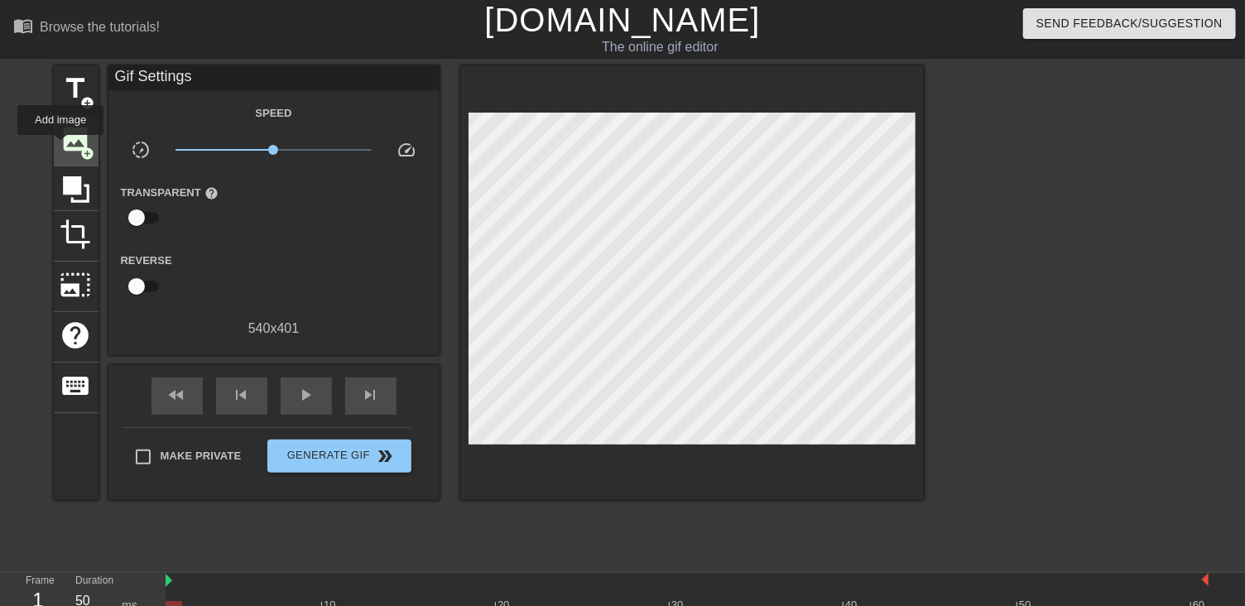
click at [60, 147] on span "image" at bounding box center [75, 138] width 31 height 31
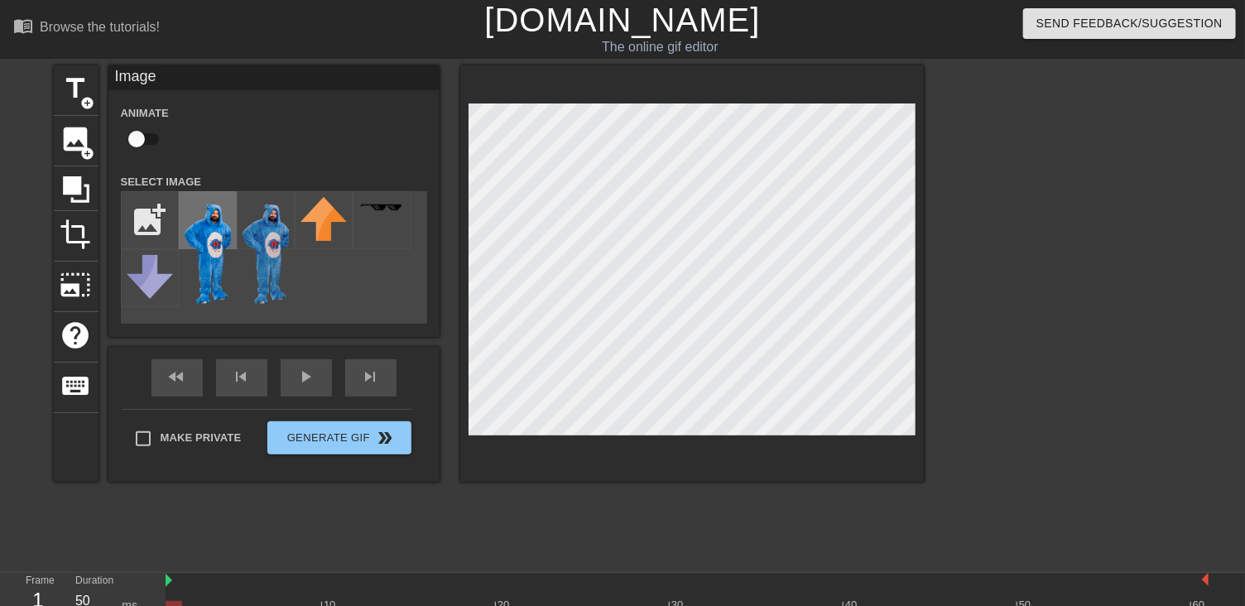
click at [205, 229] on img at bounding box center [208, 251] width 46 height 109
click at [1044, 381] on div at bounding box center [1068, 313] width 248 height 497
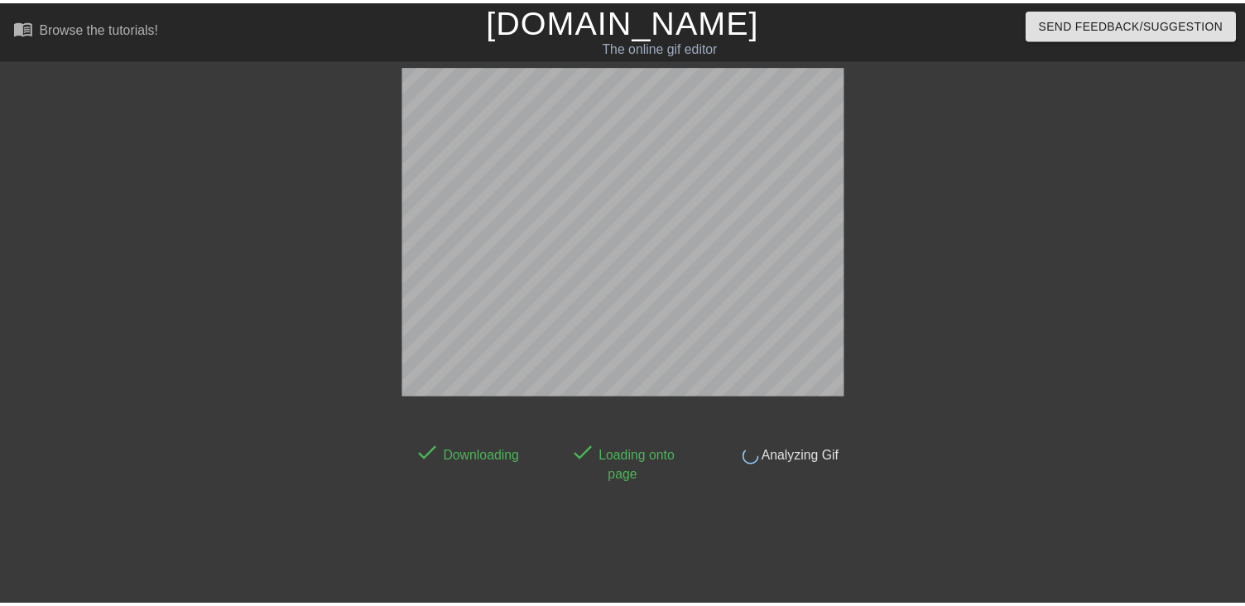
scroll to position [40, 0]
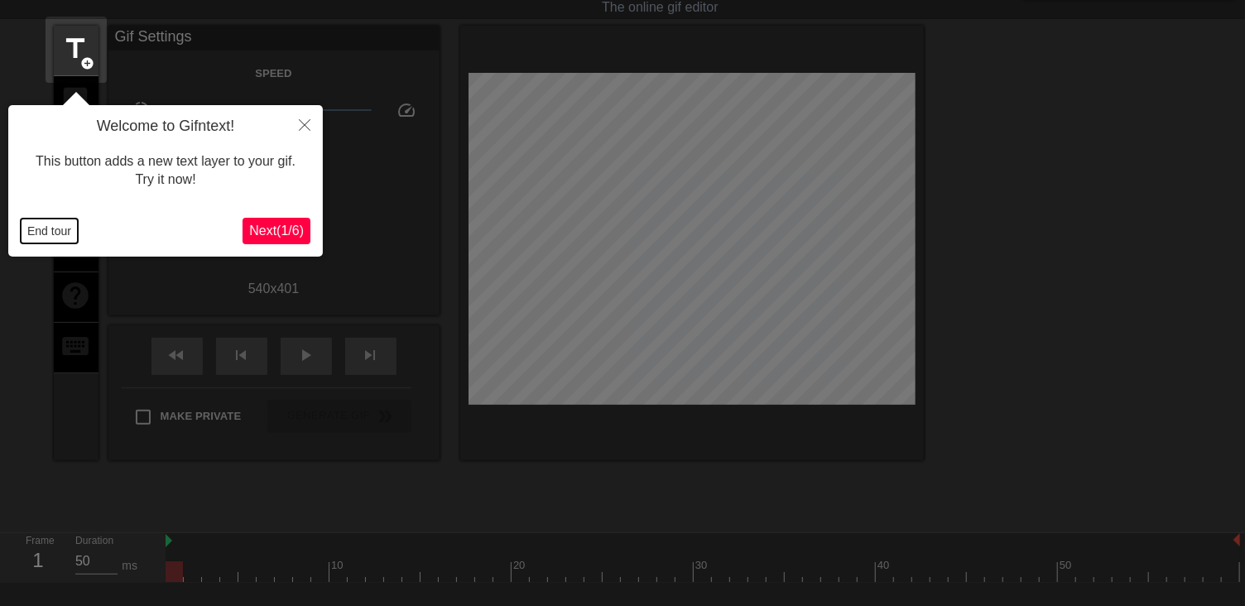
click at [61, 233] on button "End tour" at bounding box center [49, 231] width 57 height 25
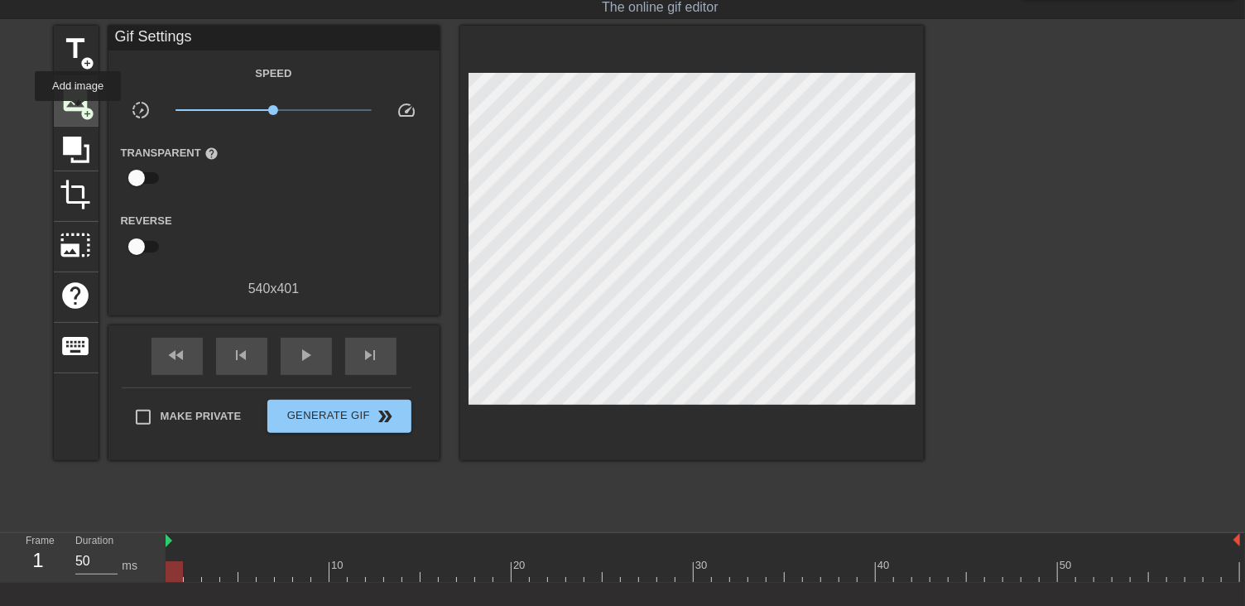
click at [78, 113] on span "image" at bounding box center [75, 99] width 31 height 31
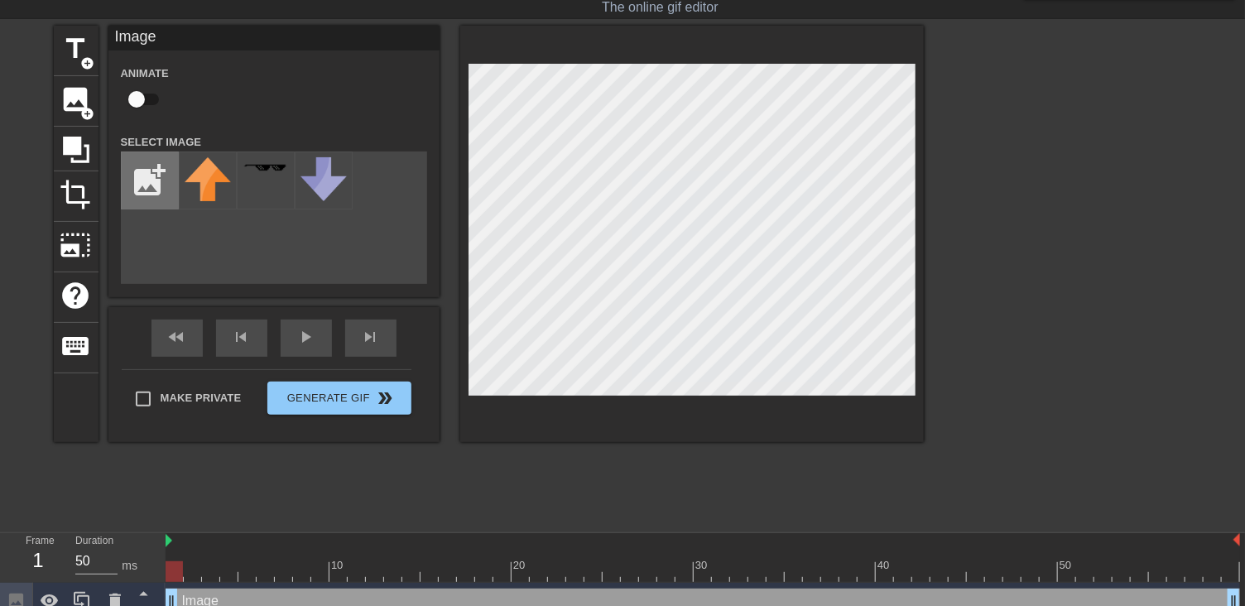
click at [147, 188] on input "file" at bounding box center [150, 180] width 56 height 56
type input "C:\fakepath\archive-Photoroom.png"
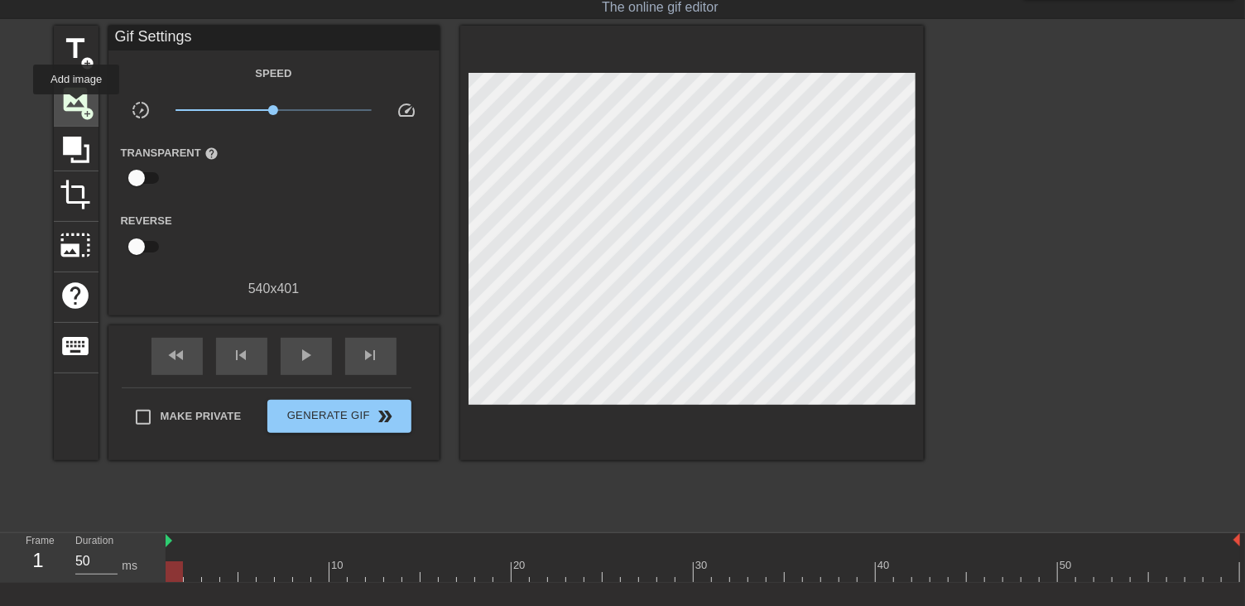
click at [76, 106] on span "image" at bounding box center [75, 99] width 31 height 31
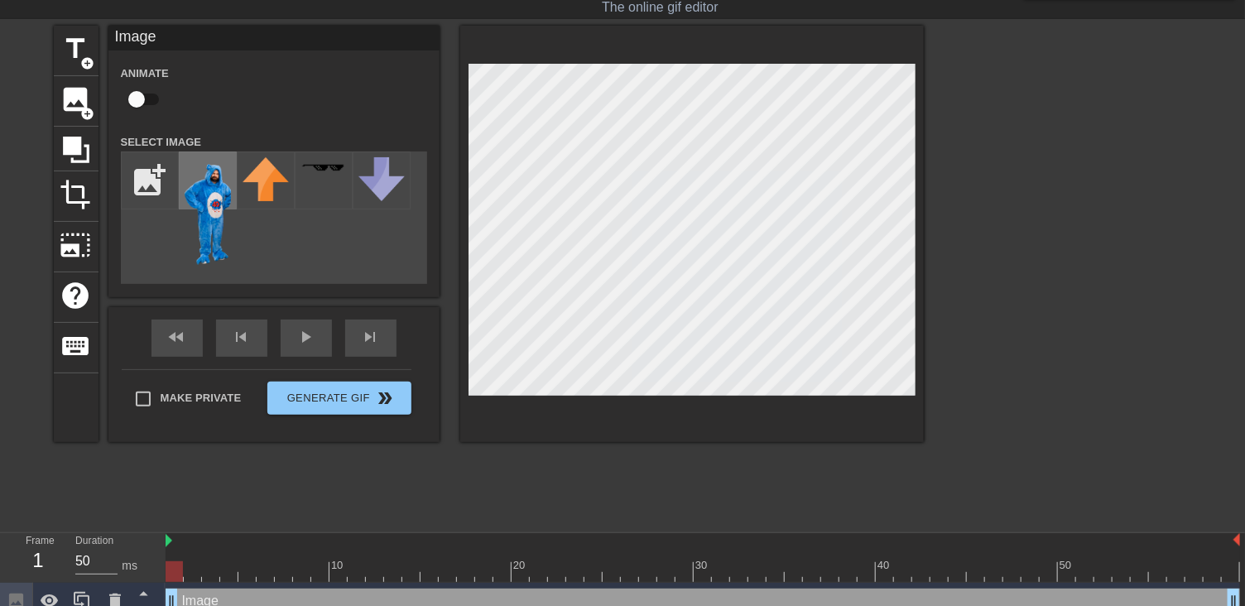
click at [204, 204] on img at bounding box center [208, 211] width 46 height 109
click at [43, 594] on icon at bounding box center [50, 601] width 20 height 20
click at [95, 492] on div "title add_circle image add_circle crop photo_size_select_large help keyboard Im…" at bounding box center [489, 274] width 870 height 497
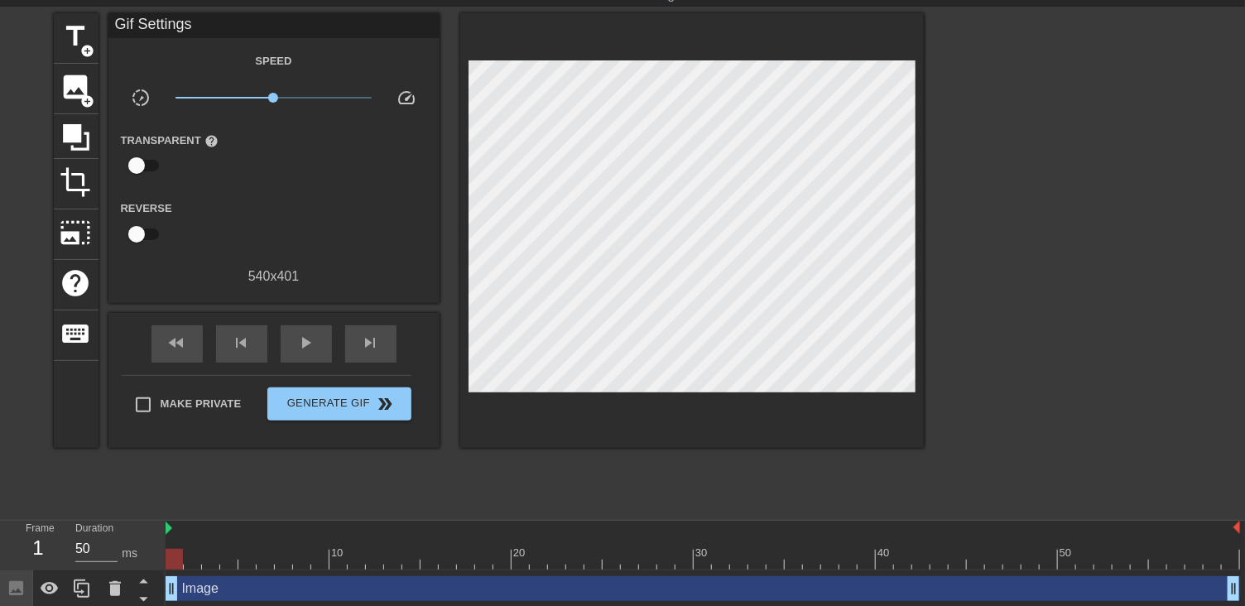
scroll to position [55, 0]
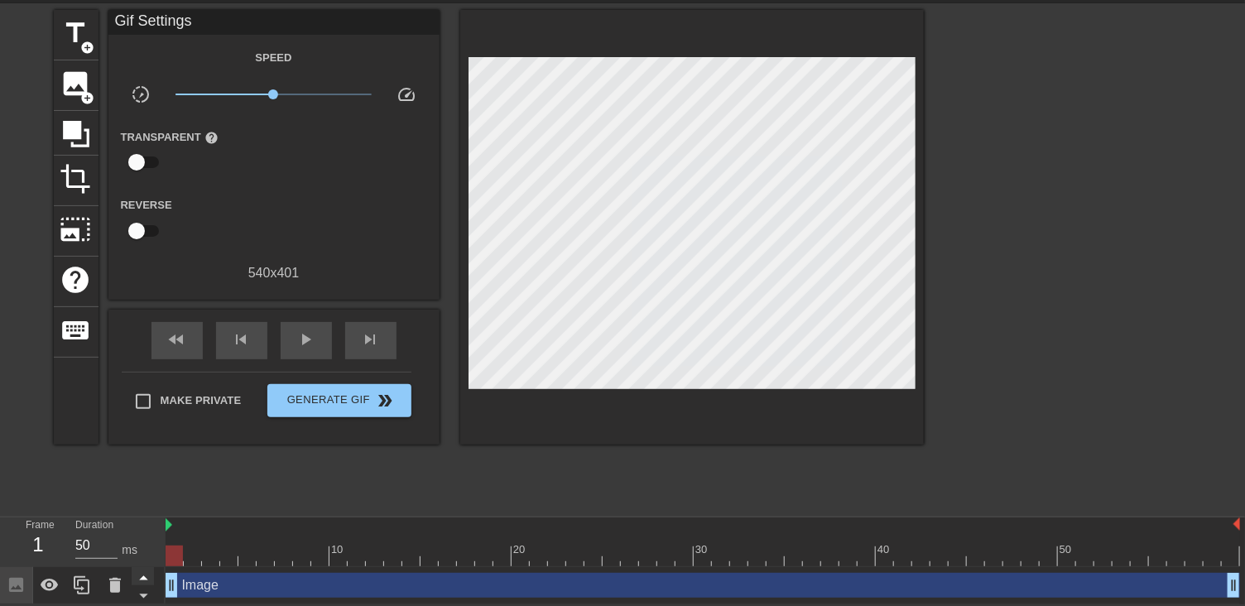
click at [145, 578] on icon at bounding box center [143, 578] width 8 height 4
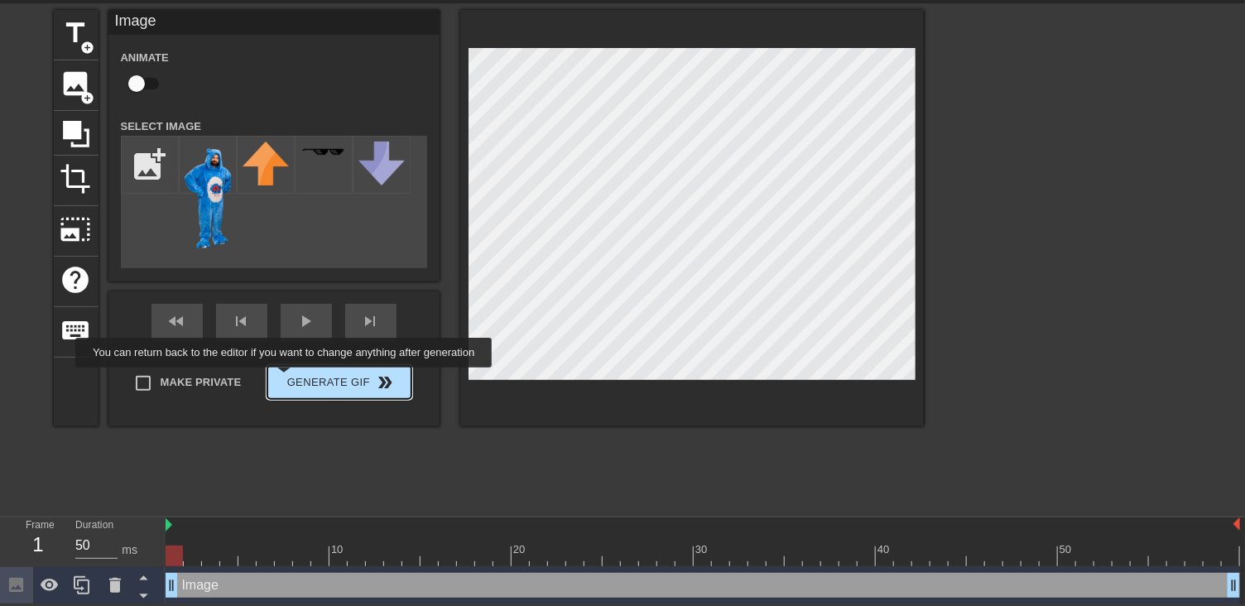
click at [286, 379] on div "Make Private Generate Gif double_arrow" at bounding box center [267, 385] width 290 height 65
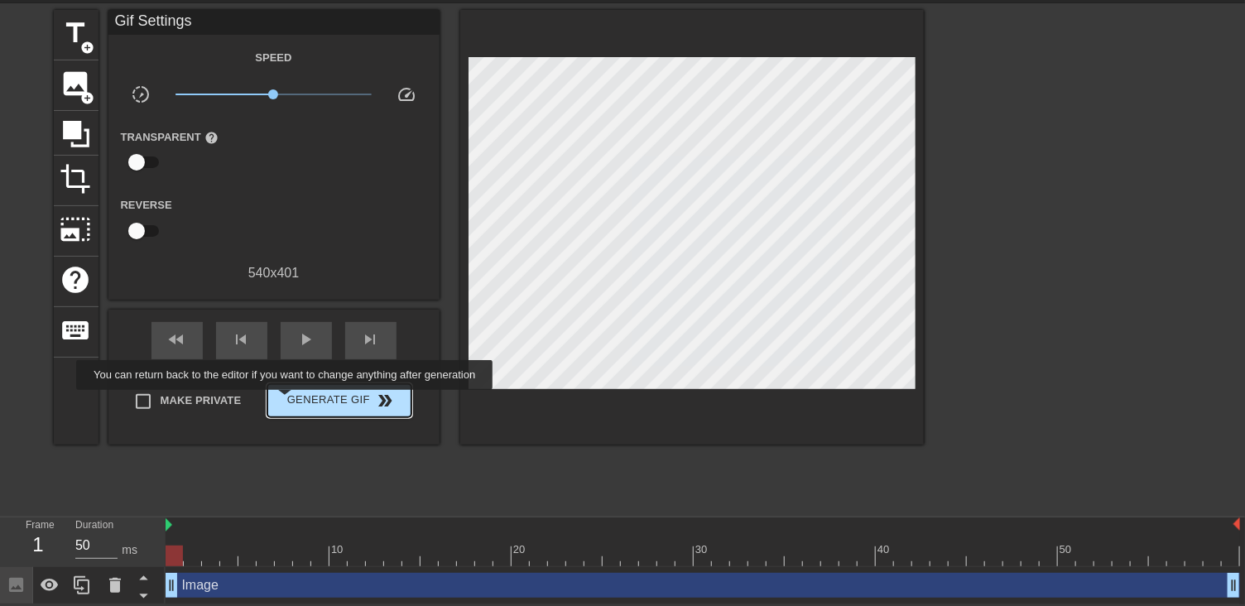
click at [286, 402] on span "Generate Gif double_arrow" at bounding box center [339, 401] width 130 height 20
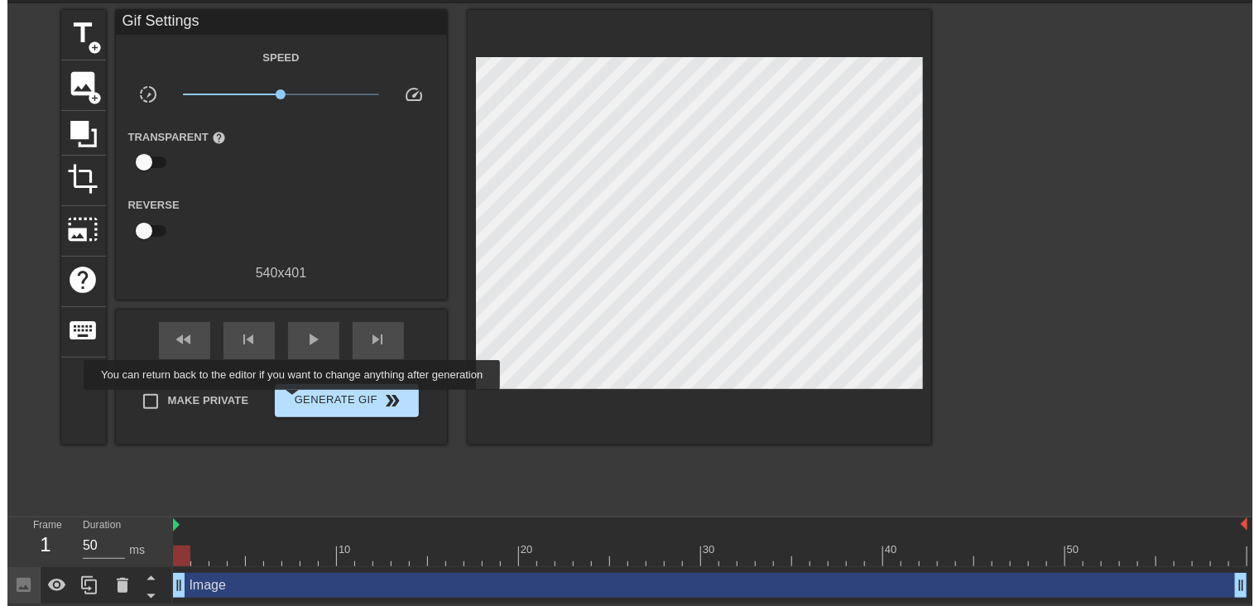
scroll to position [0, 0]
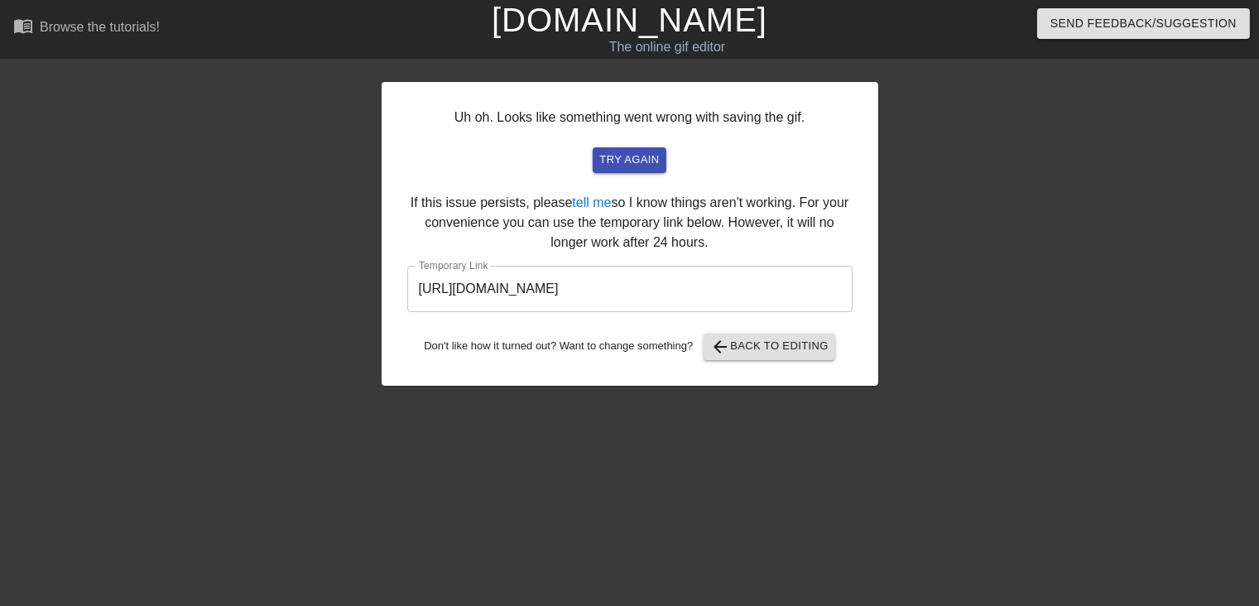
click at [1170, 312] on div "Uh oh. Looks like something went wrong with saving the gif. try again If this i…" at bounding box center [629, 313] width 1259 height 497
click at [627, 154] on span "try again" at bounding box center [629, 160] width 60 height 19
